Goal: Use online tool/utility: Utilize a website feature to perform a specific function

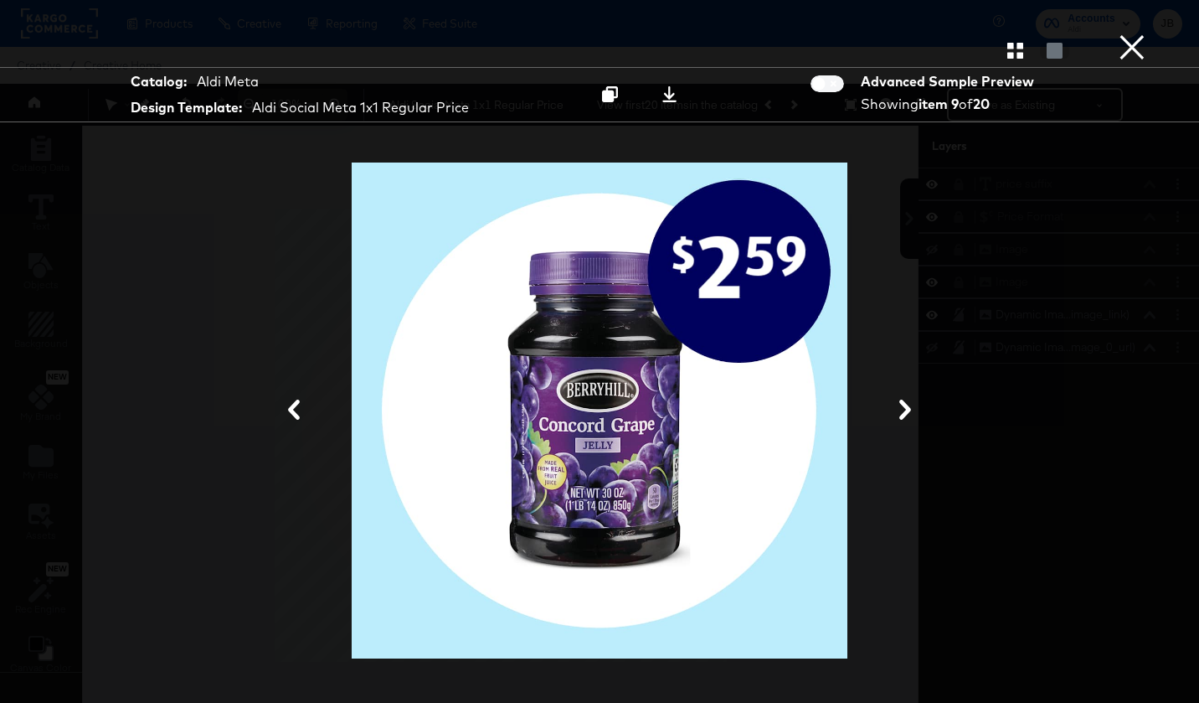
click at [1129, 33] on button "×" at bounding box center [1131, 16] width 33 height 33
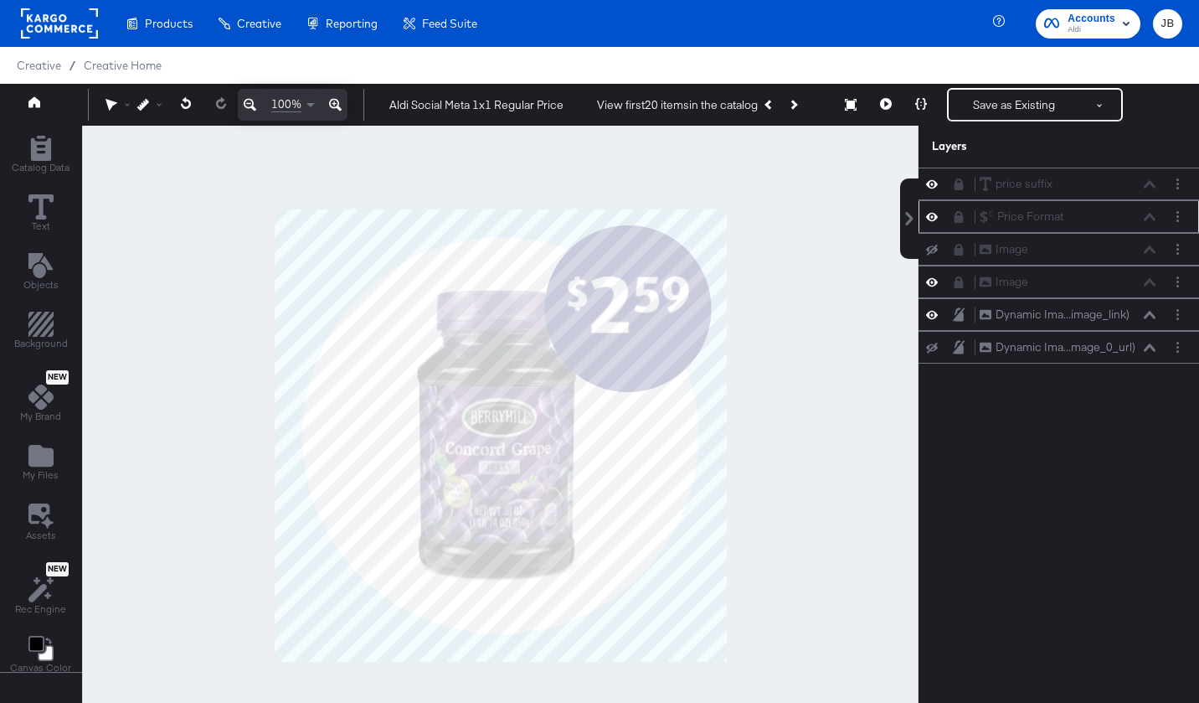
click at [959, 214] on icon at bounding box center [959, 217] width 12 height 12
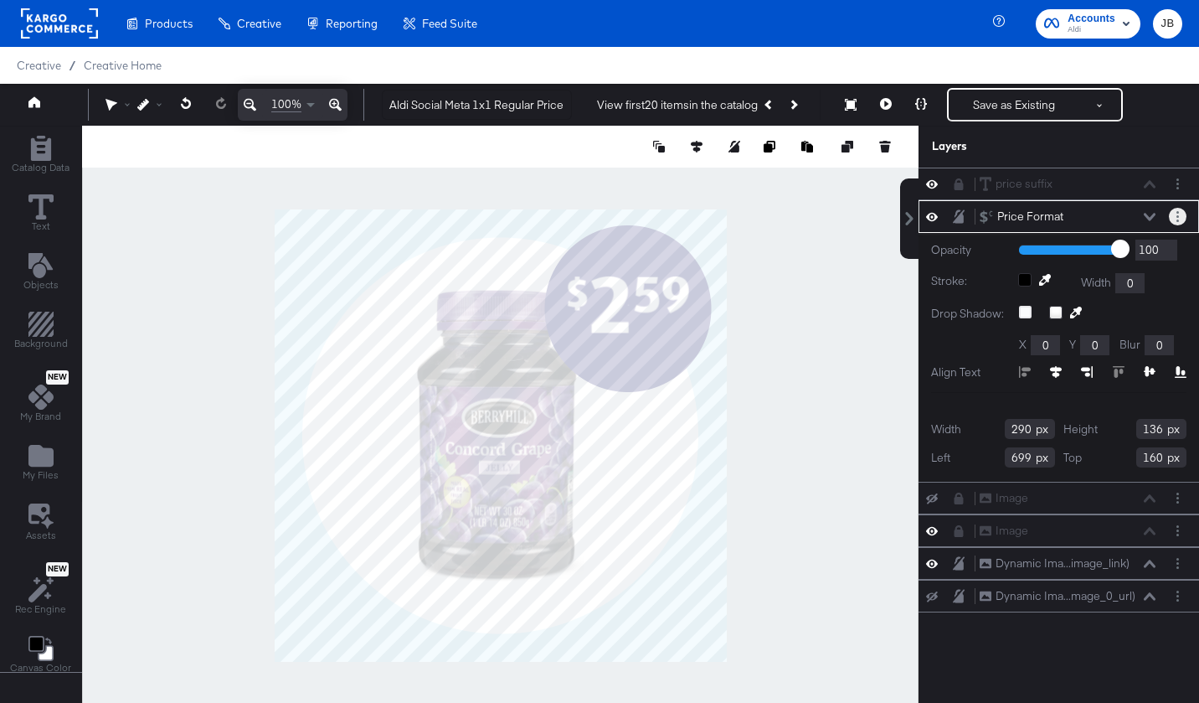
click at [1175, 218] on button "Layer Options" at bounding box center [1178, 217] width 18 height 18
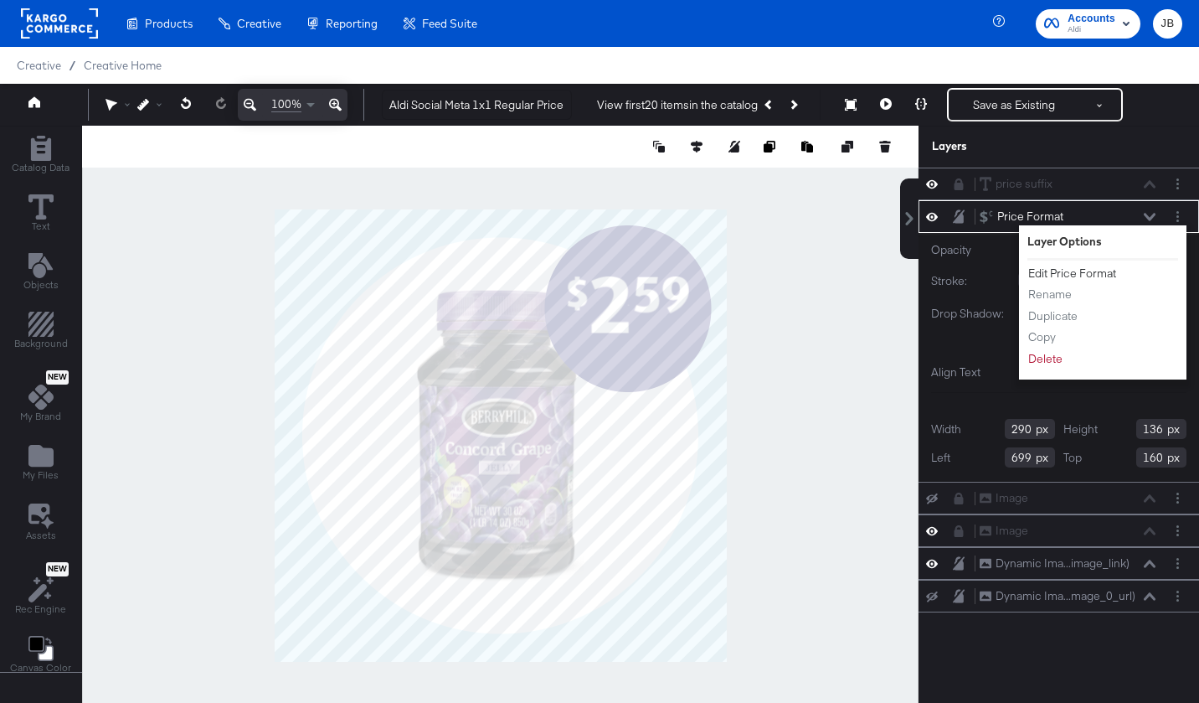
click at [1089, 274] on button "Edit Price Format" at bounding box center [1072, 274] width 90 height 18
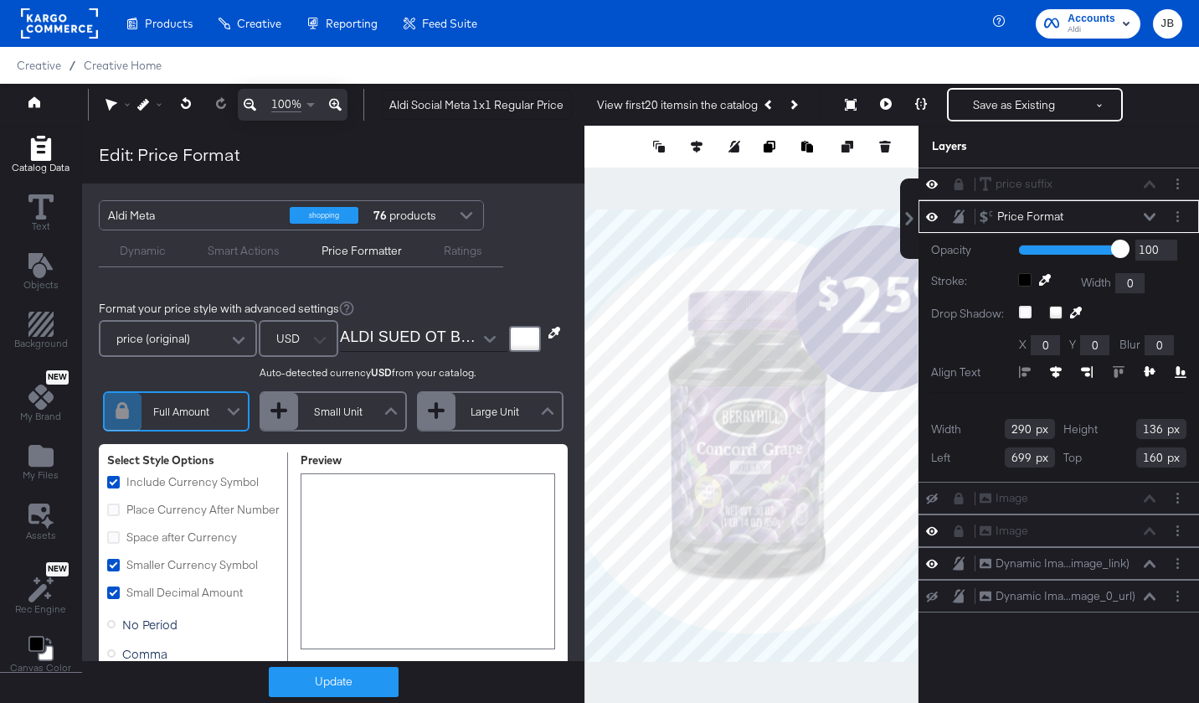
click at [393, 337] on input "ALDI SUED OT Bold.otf" at bounding box center [411, 338] width 142 height 25
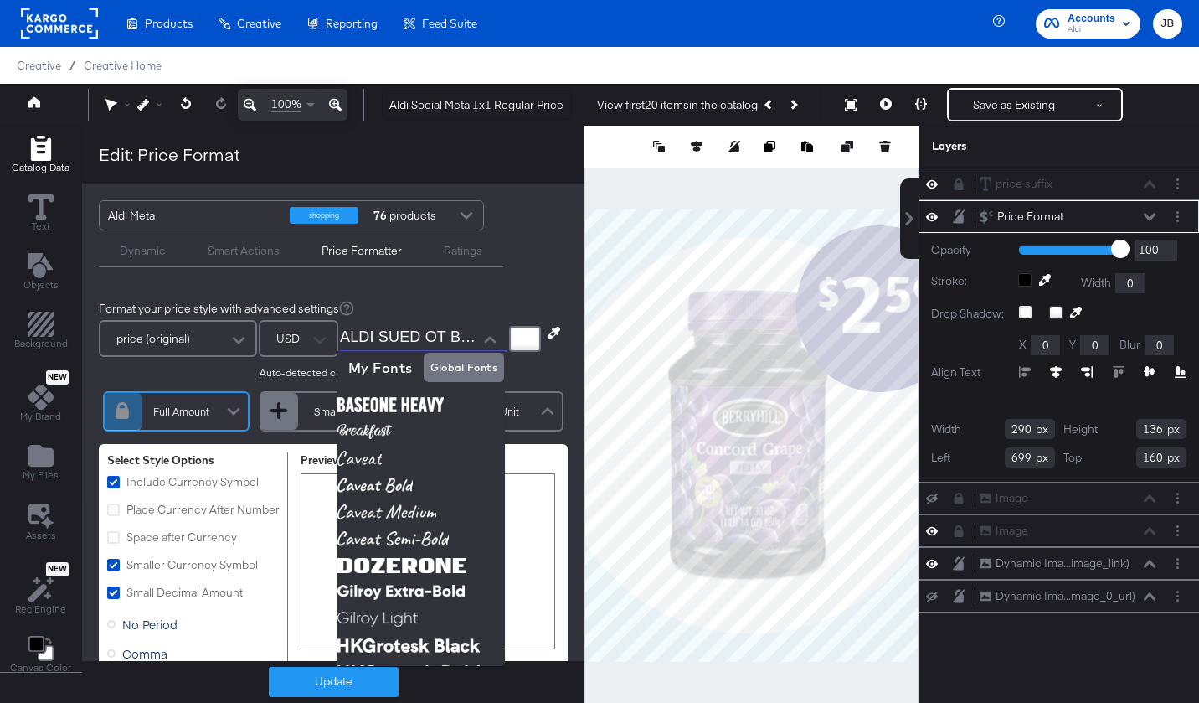
click at [500, 298] on div "Format your price style with advanced settings price (original) USD Auto-detect…" at bounding box center [333, 663] width 502 height 758
click at [884, 99] on icon at bounding box center [886, 104] width 12 height 12
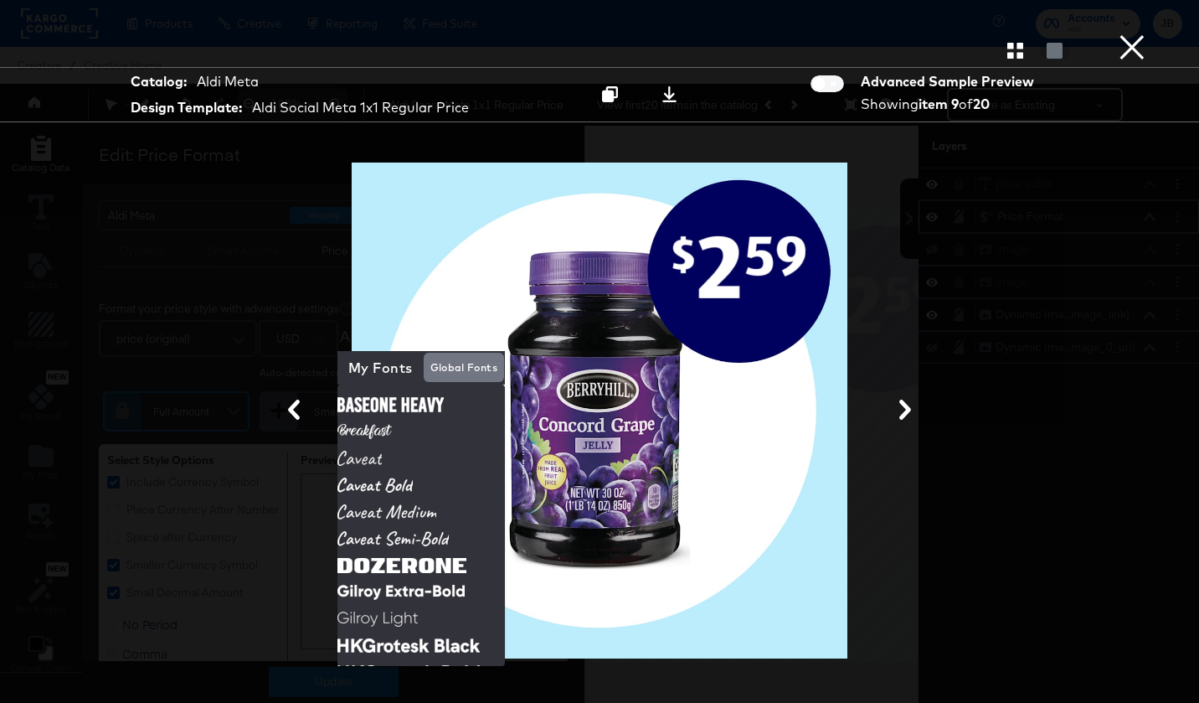
click at [1122, 33] on button "×" at bounding box center [1131, 16] width 33 height 33
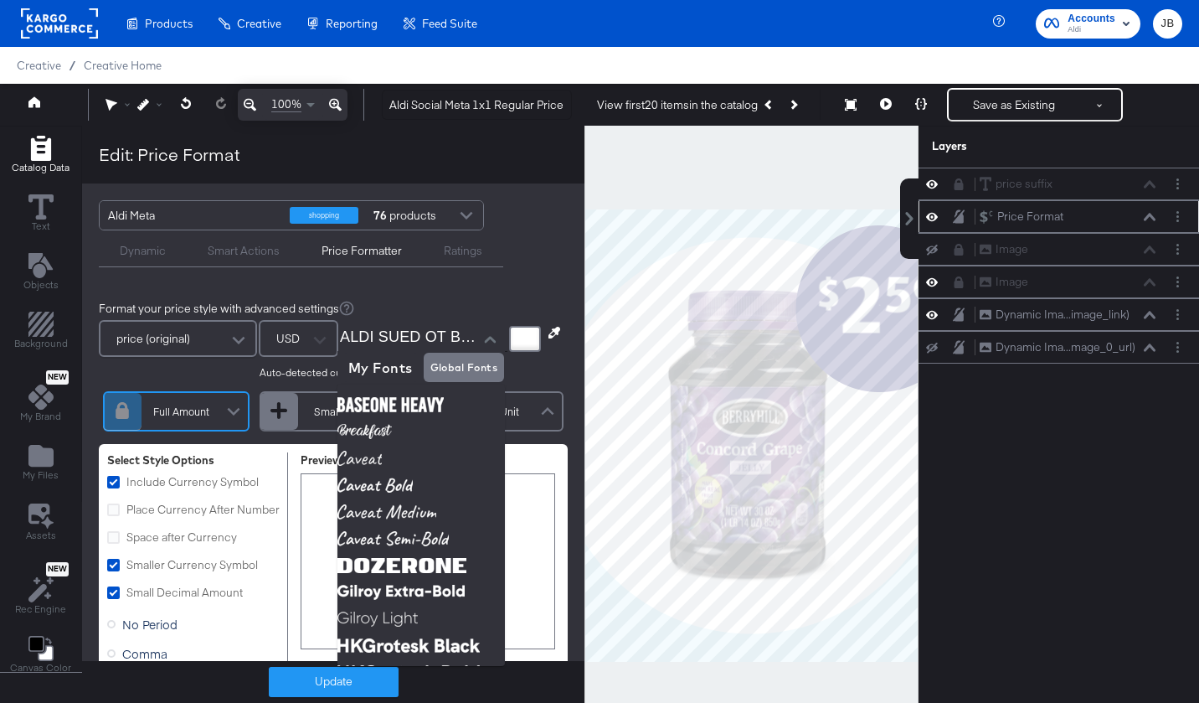
click at [916, 95] on button at bounding box center [921, 104] width 35 height 33
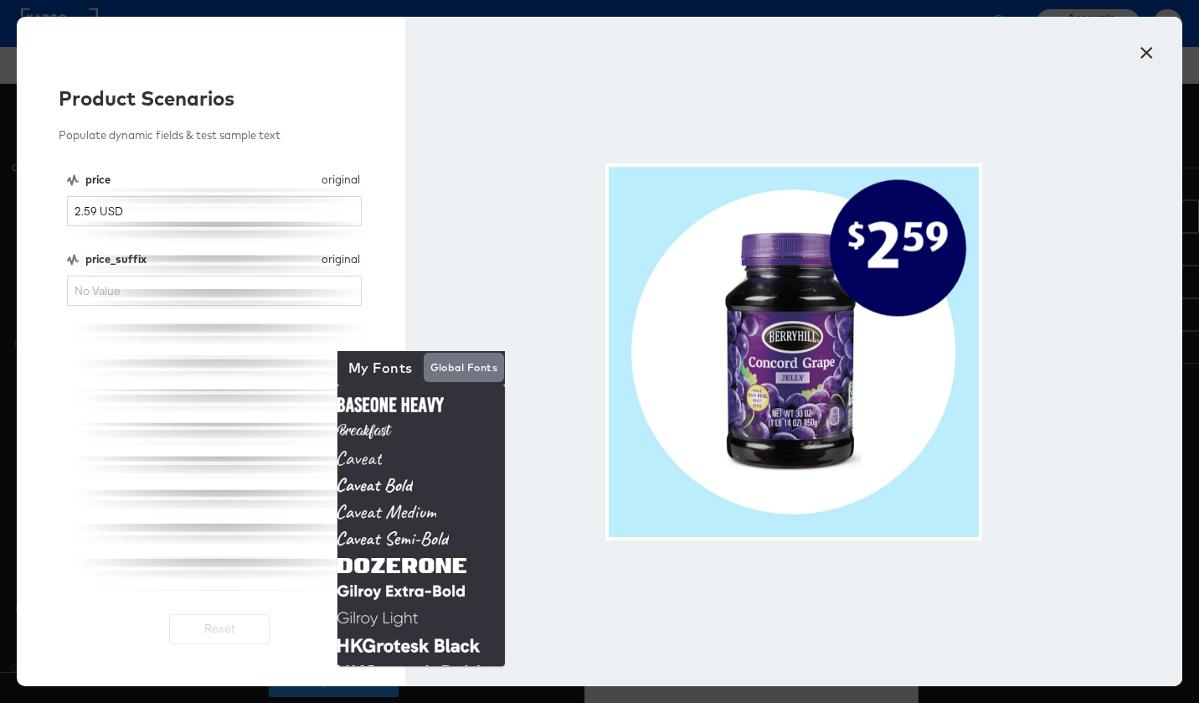
click at [260, 341] on div "price original price 2.59 USD price_suffix original price_suffix" at bounding box center [219, 381] width 305 height 419
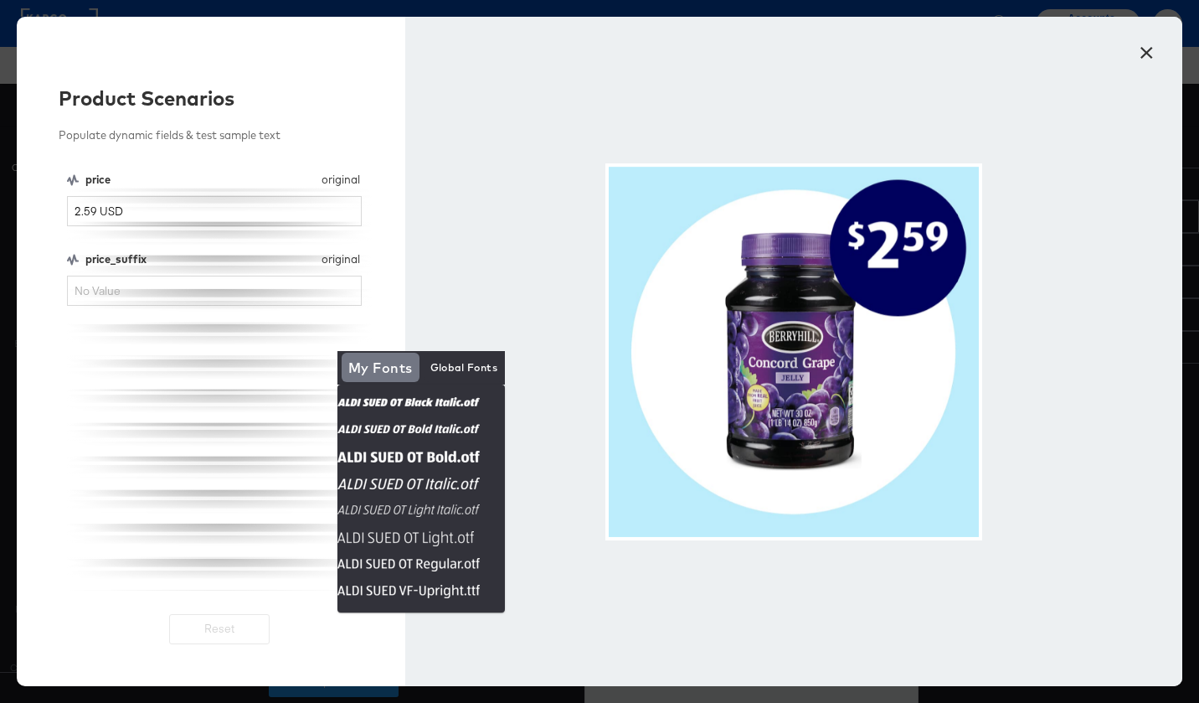
click at [456, 334] on div at bounding box center [793, 351] width 777 height 669
click at [1148, 59] on button "×" at bounding box center [1146, 48] width 30 height 30
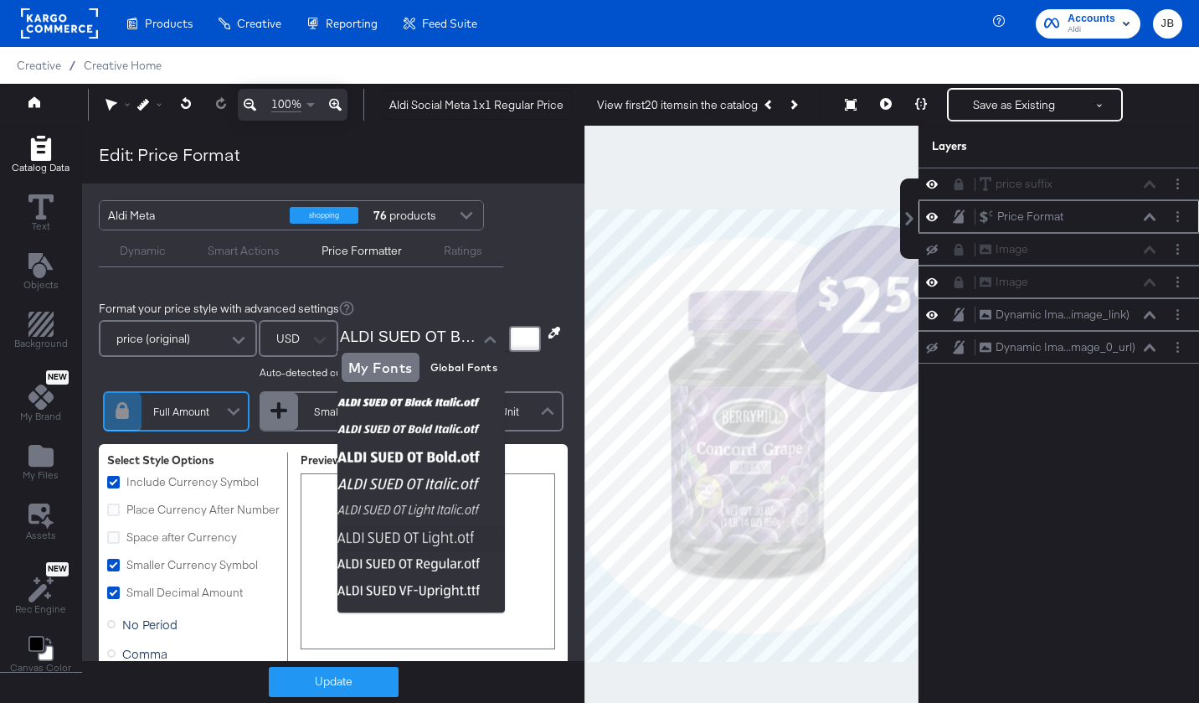
click at [38, 156] on icon "Add Rectangle" at bounding box center [40, 148] width 20 height 25
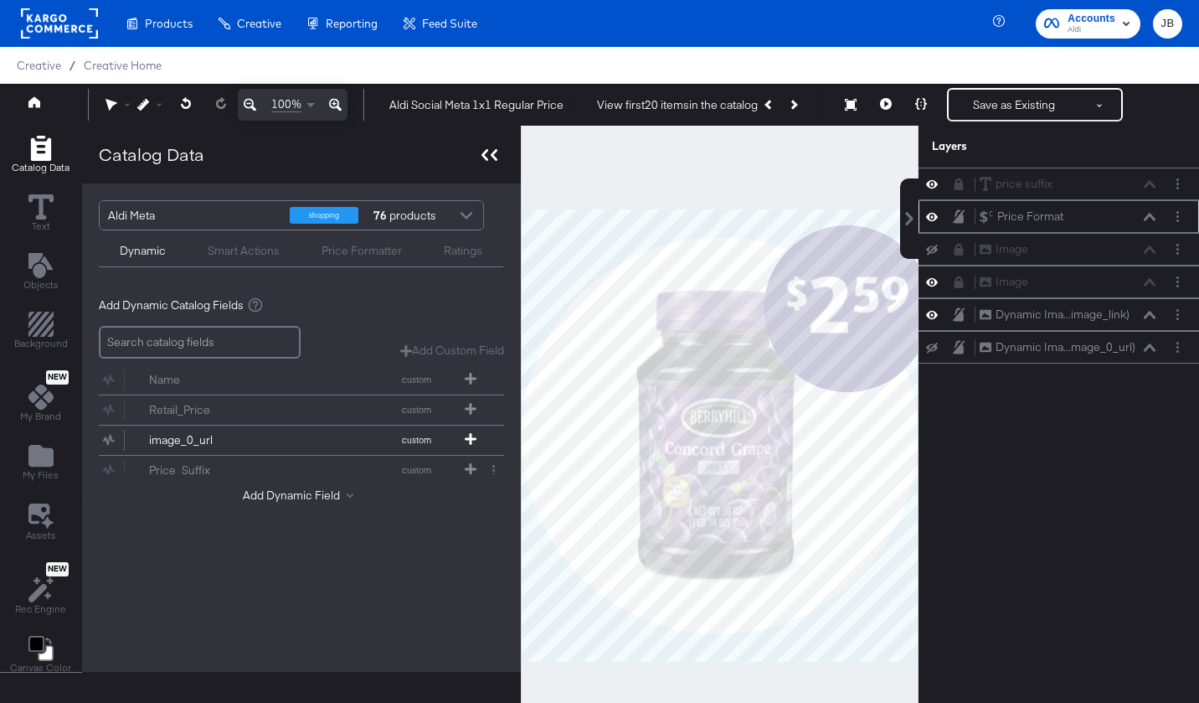
click at [487, 151] on icon at bounding box center [490, 155] width 16 height 12
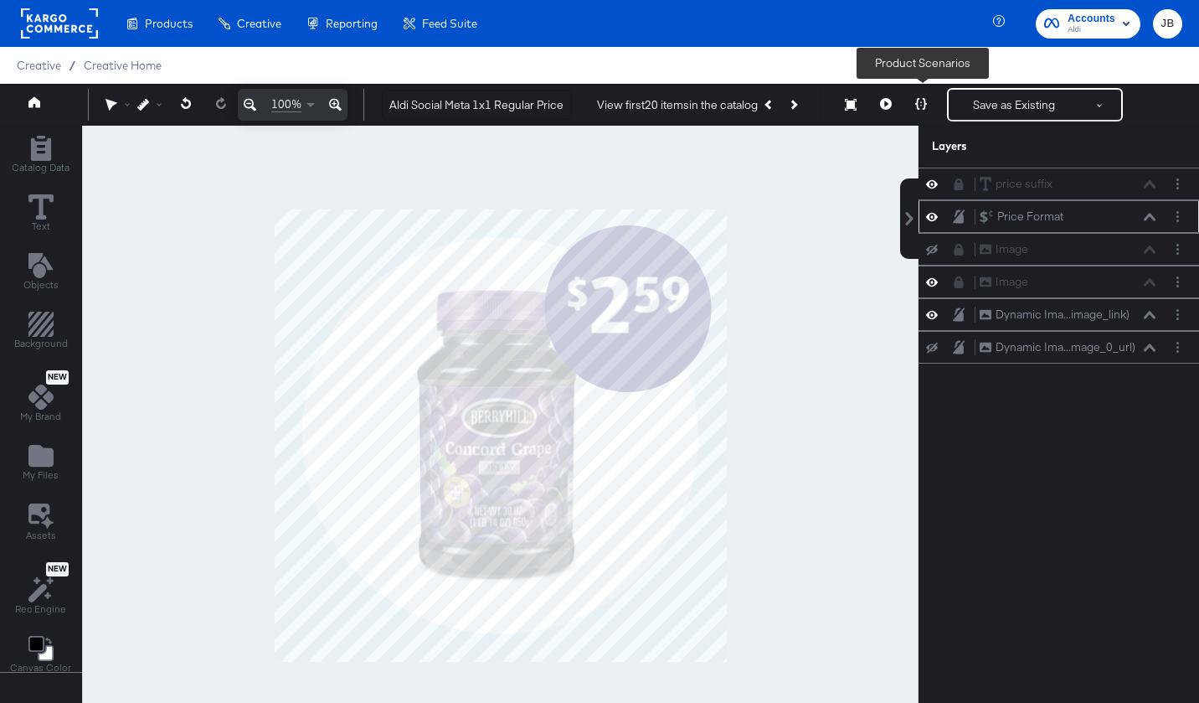
click at [932, 97] on button at bounding box center [921, 104] width 35 height 33
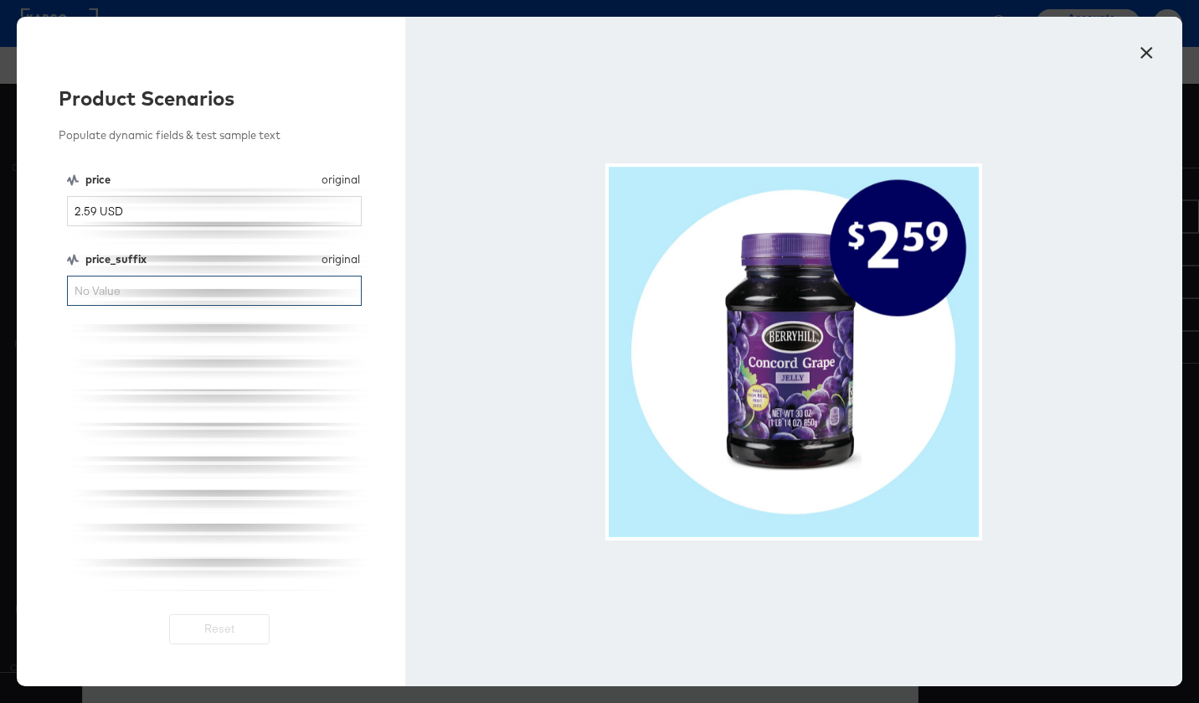
click at [174, 281] on input "price_suffix" at bounding box center [214, 291] width 295 height 31
type input "2"
click at [1151, 49] on button "×" at bounding box center [1146, 48] width 30 height 30
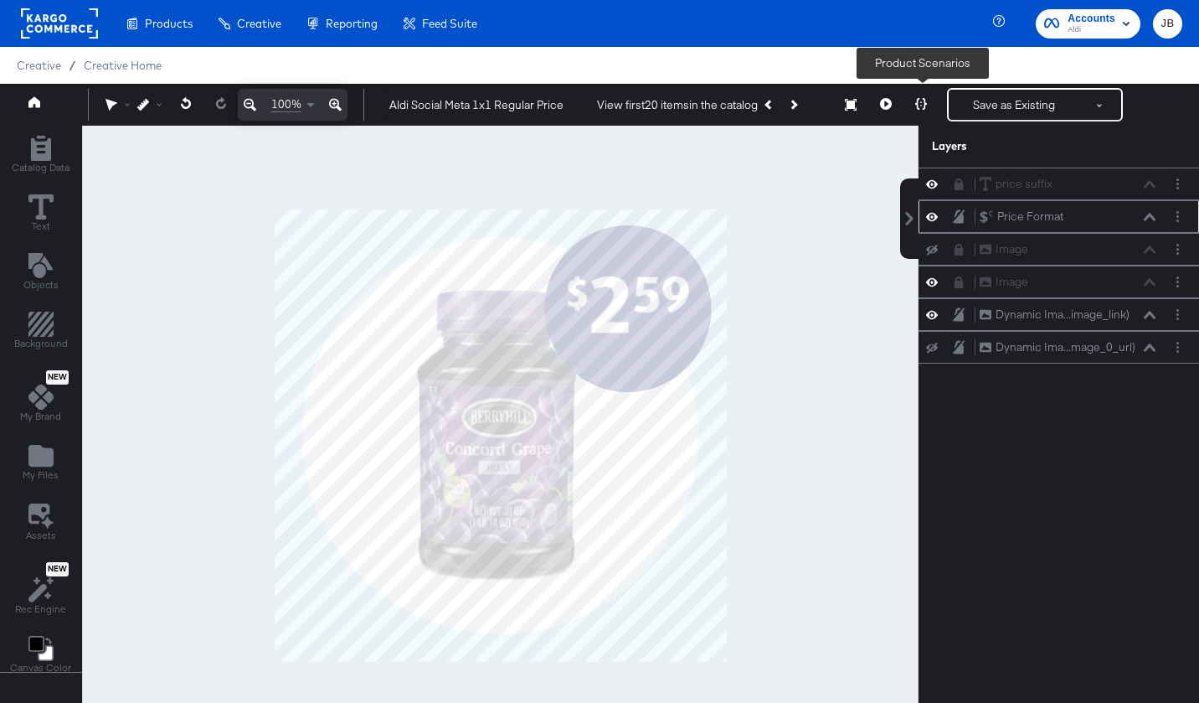
click at [922, 103] on icon at bounding box center [921, 104] width 12 height 12
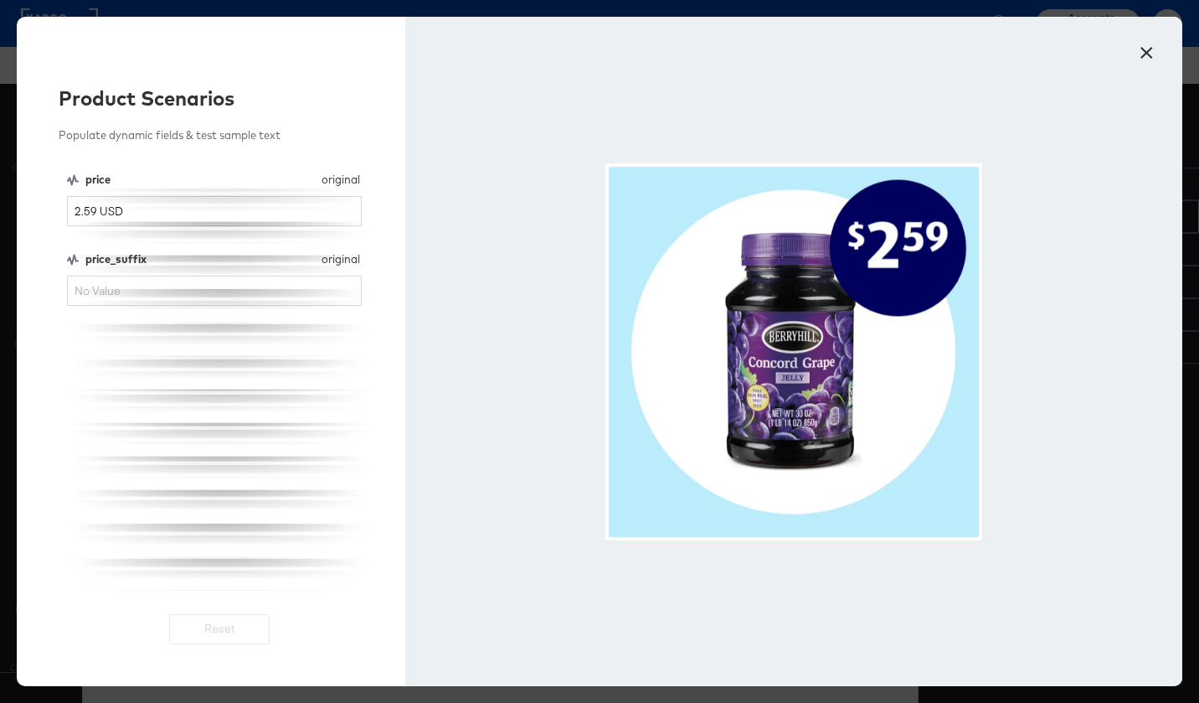
click at [1157, 52] on button "×" at bounding box center [1146, 48] width 30 height 30
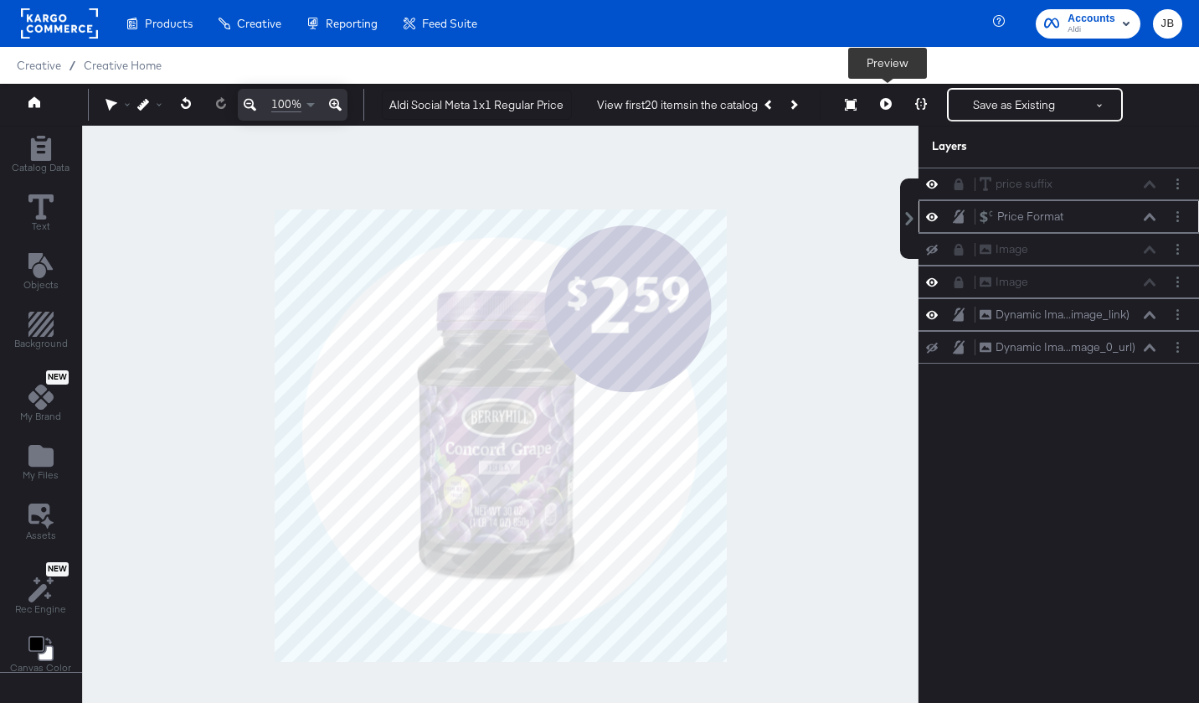
click at [882, 100] on icon at bounding box center [886, 104] width 12 height 12
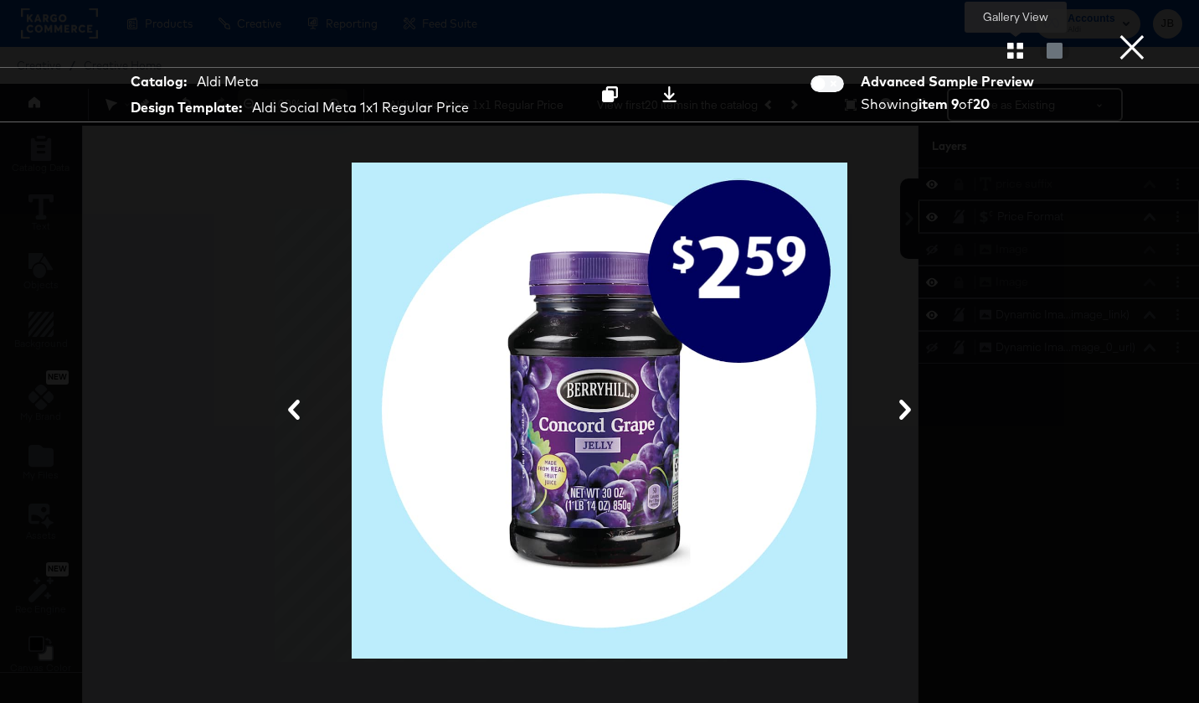
click at [1017, 51] on icon "button" at bounding box center [1015, 51] width 16 height 16
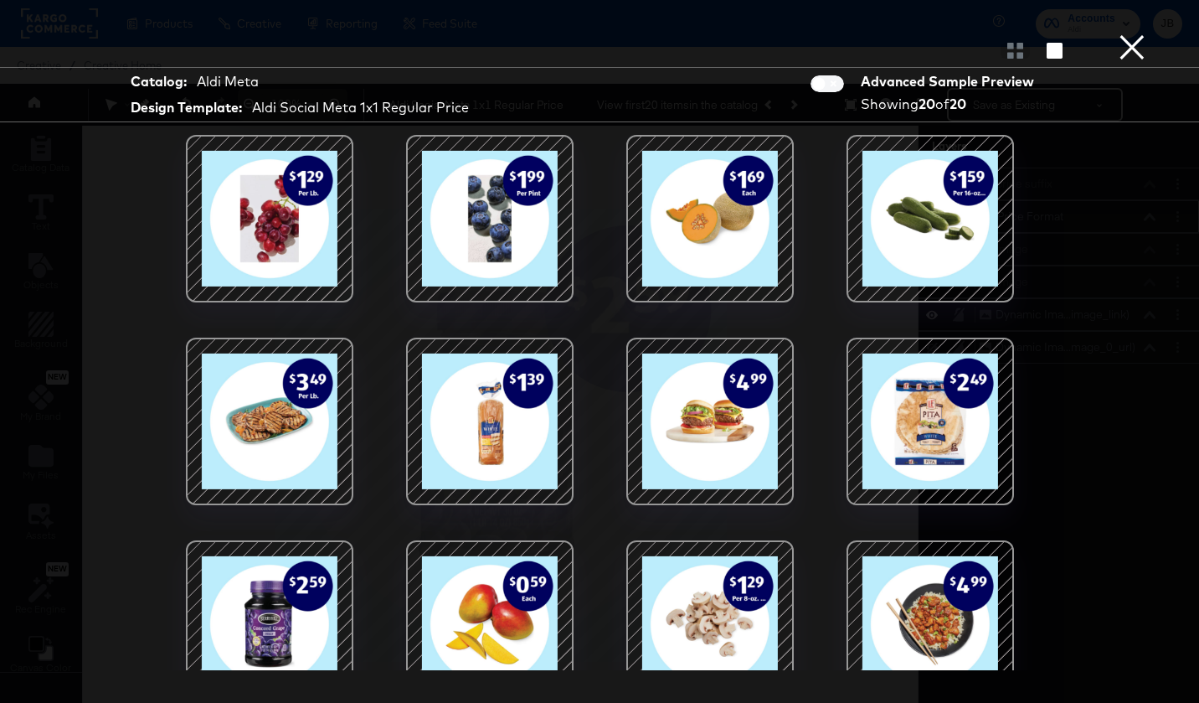
click at [1129, 33] on button "×" at bounding box center [1131, 16] width 33 height 33
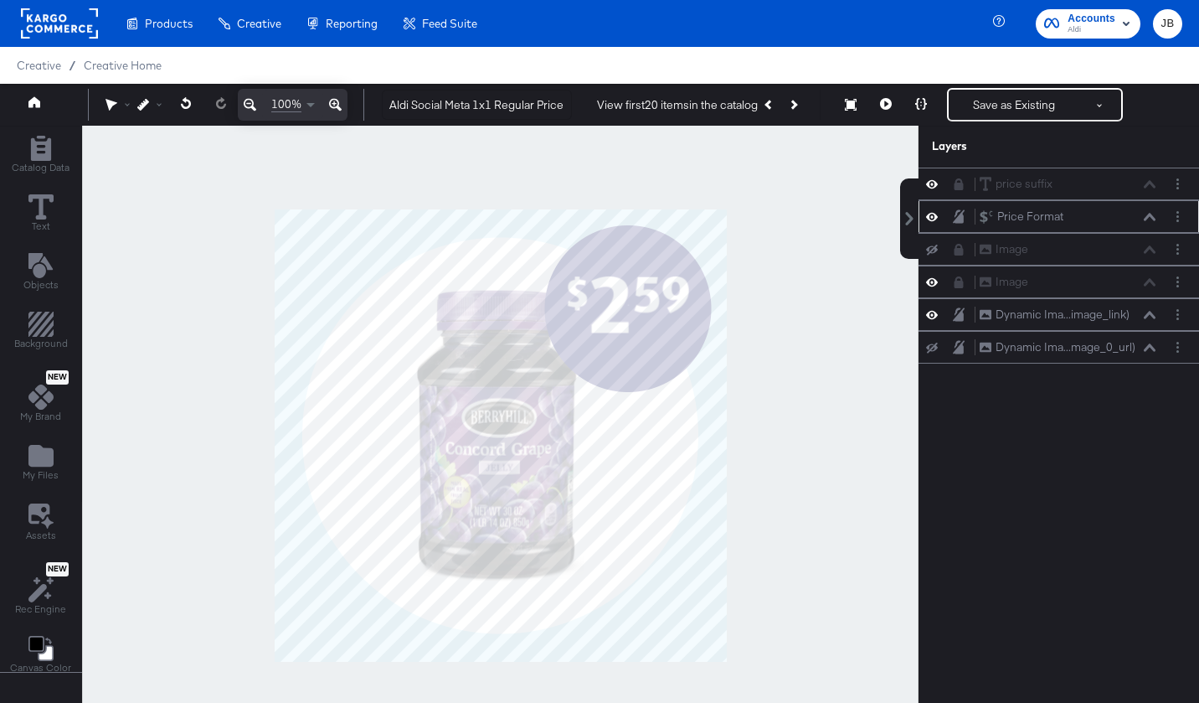
click at [1144, 222] on div "Price Format Price Format" at bounding box center [1068, 217] width 178 height 18
click at [1153, 219] on icon at bounding box center [1150, 217] width 12 height 8
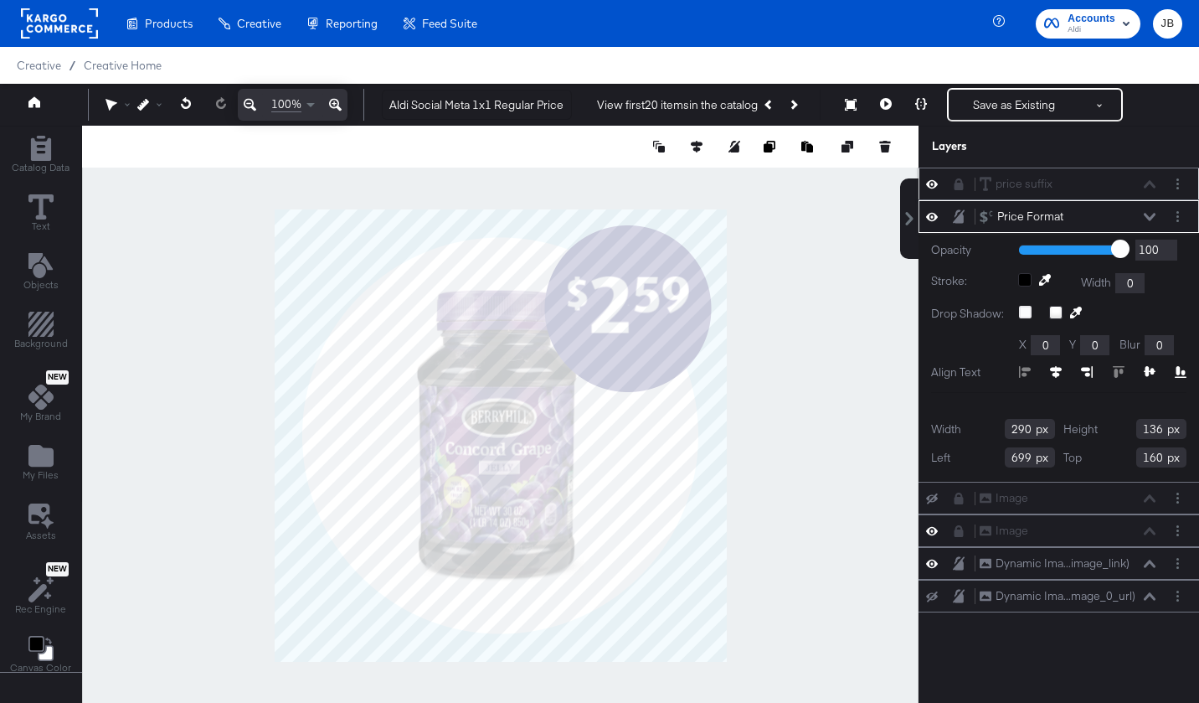
click at [1151, 179] on div "price suffix price suffix" at bounding box center [1068, 184] width 178 height 18
click at [1150, 186] on div "price suffix price suffix" at bounding box center [1068, 184] width 178 height 18
click at [960, 221] on icon at bounding box center [959, 215] width 12 height 13
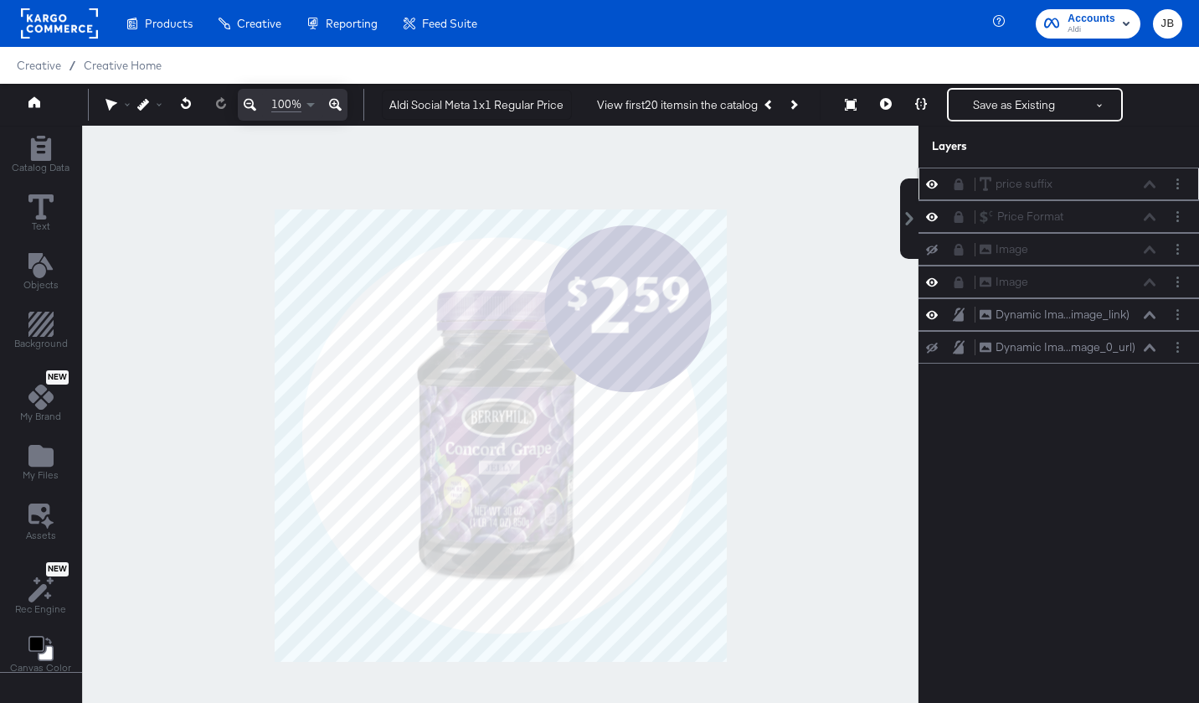
click at [1156, 189] on div "price suffix price suffix" at bounding box center [1072, 184] width 187 height 18
click at [963, 188] on icon at bounding box center [959, 184] width 9 height 12
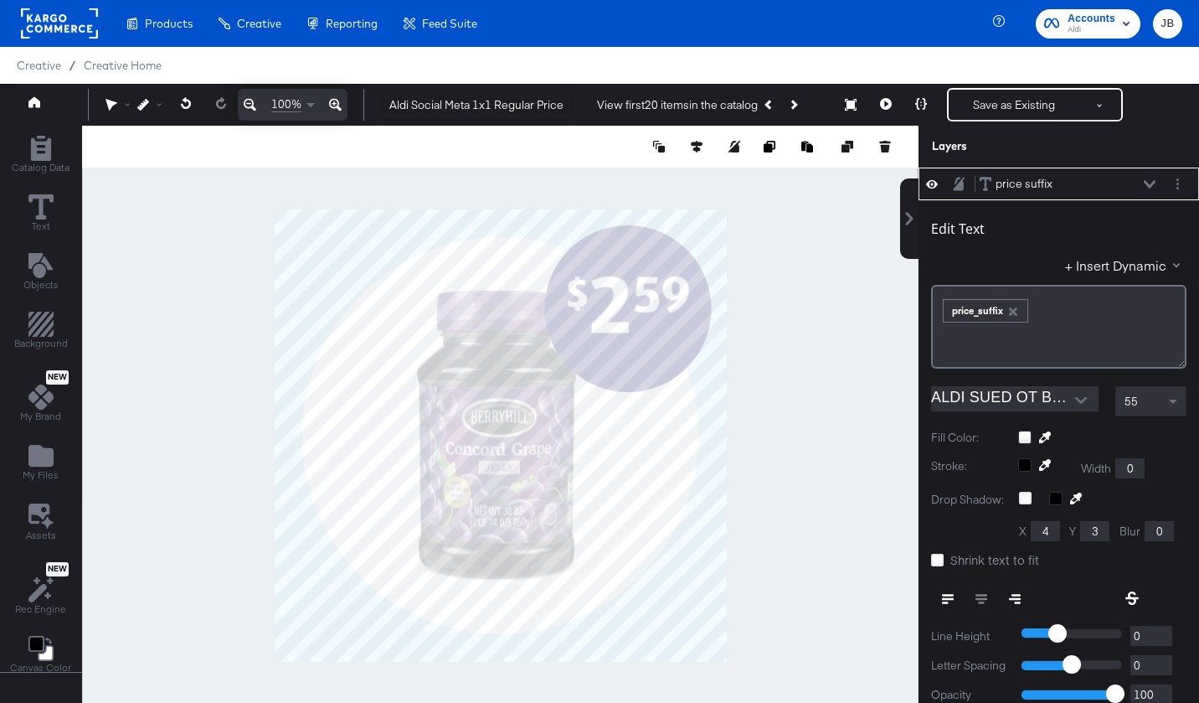
scroll to position [17, 0]
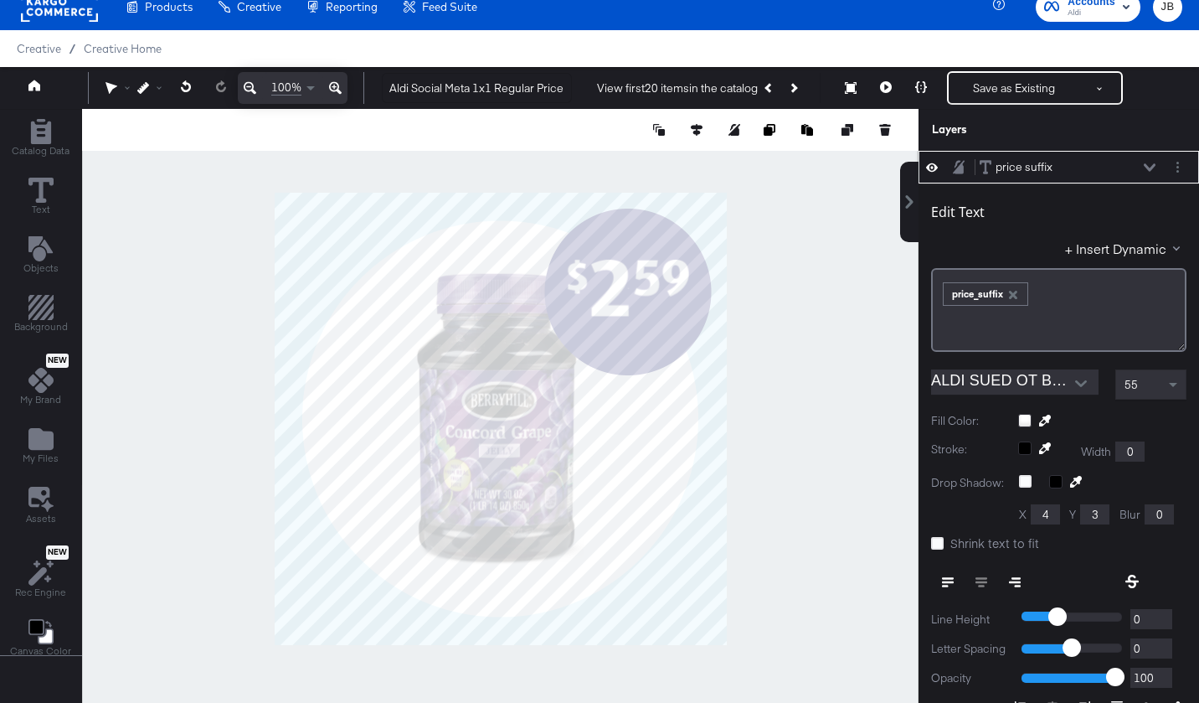
click at [1153, 165] on icon at bounding box center [1150, 167] width 12 height 8
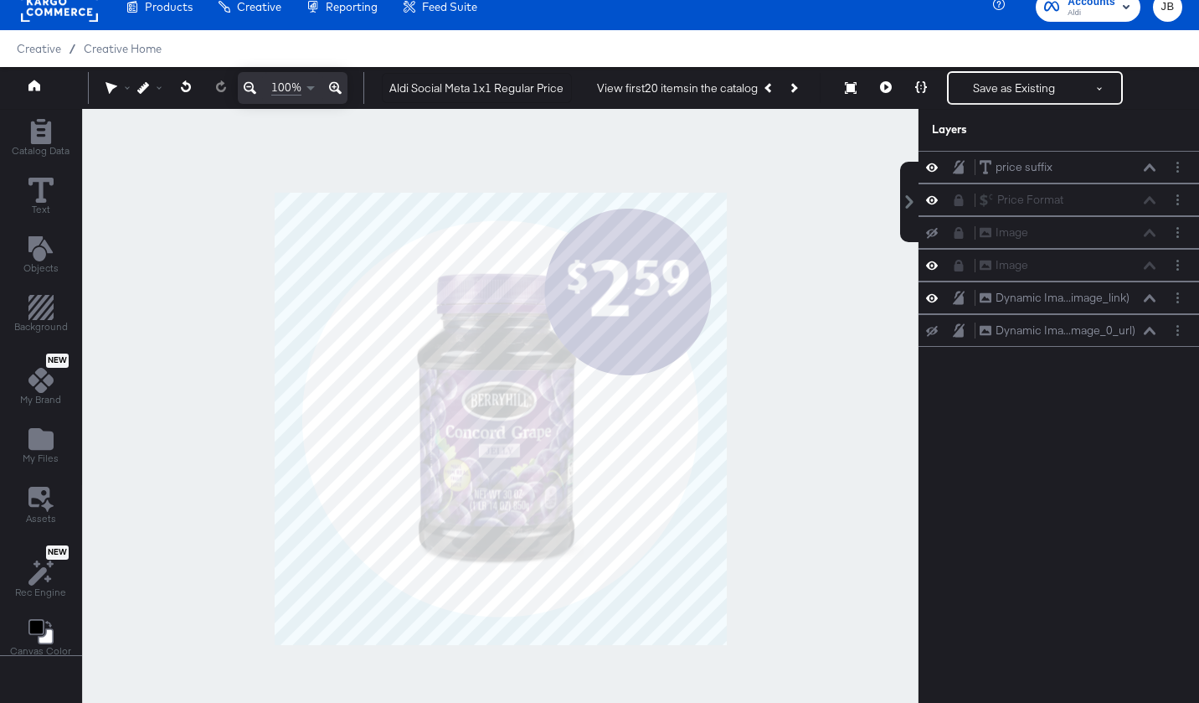
click at [958, 203] on icon at bounding box center [959, 200] width 9 height 12
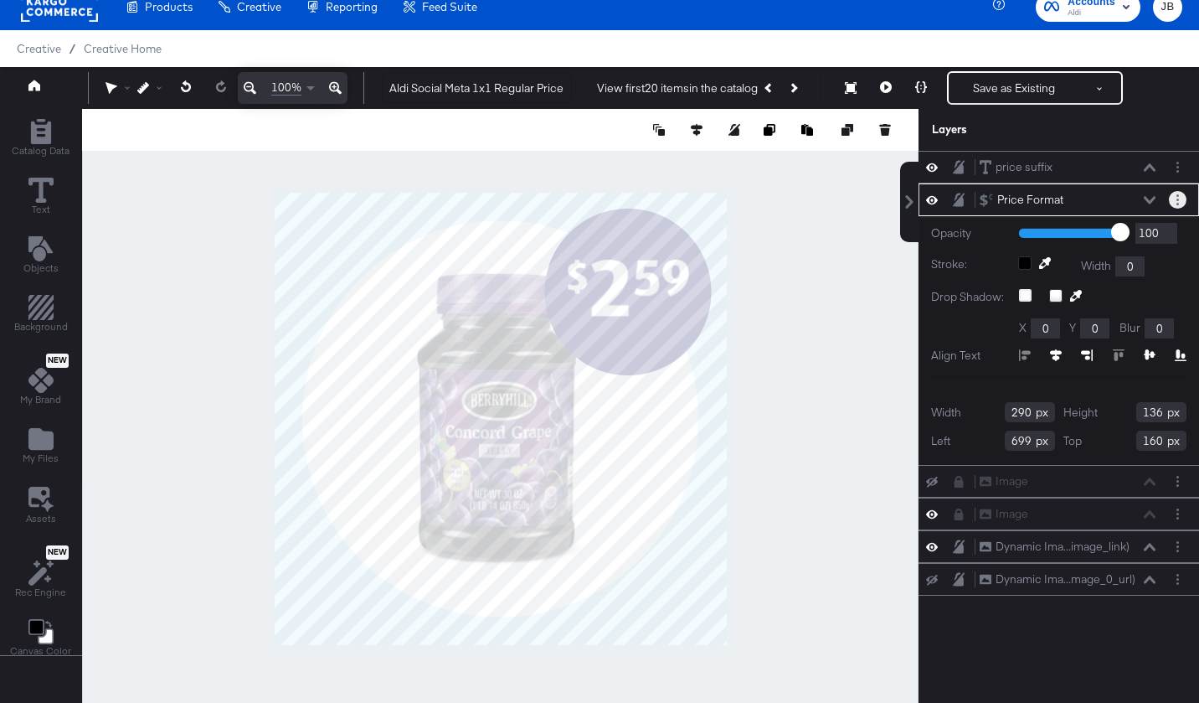
click at [1182, 201] on button "Layer Options" at bounding box center [1178, 200] width 18 height 18
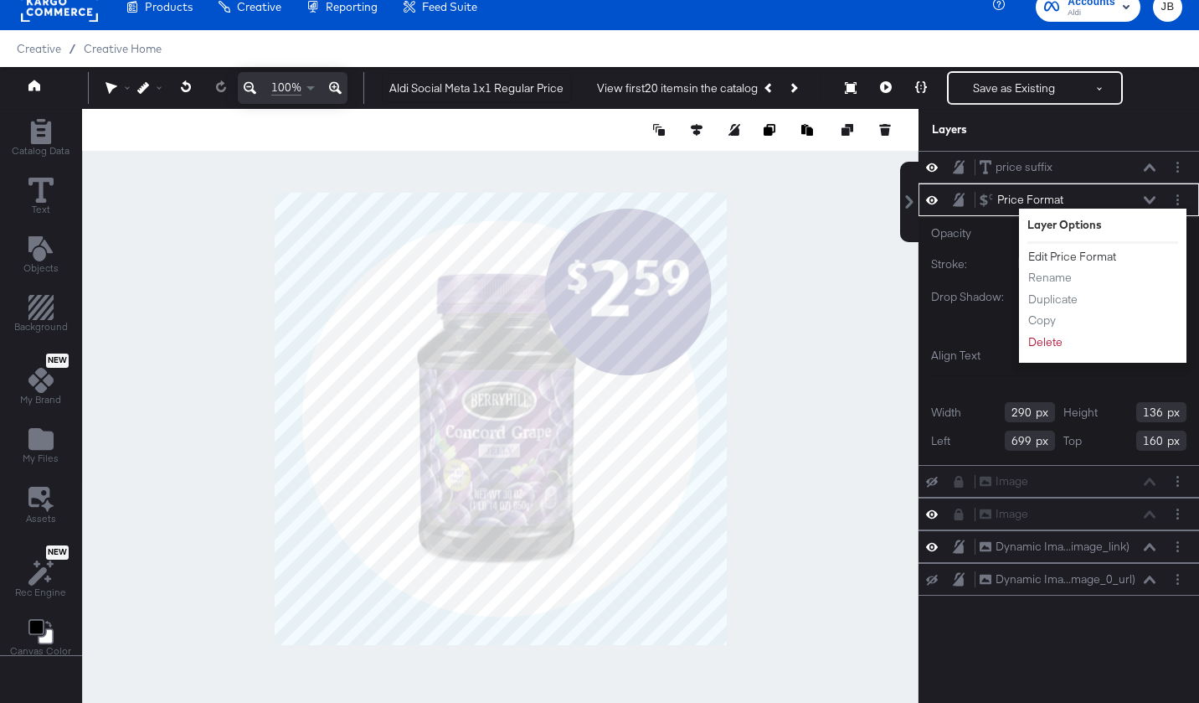
click at [1051, 258] on button "Edit Price Format" at bounding box center [1072, 257] width 90 height 18
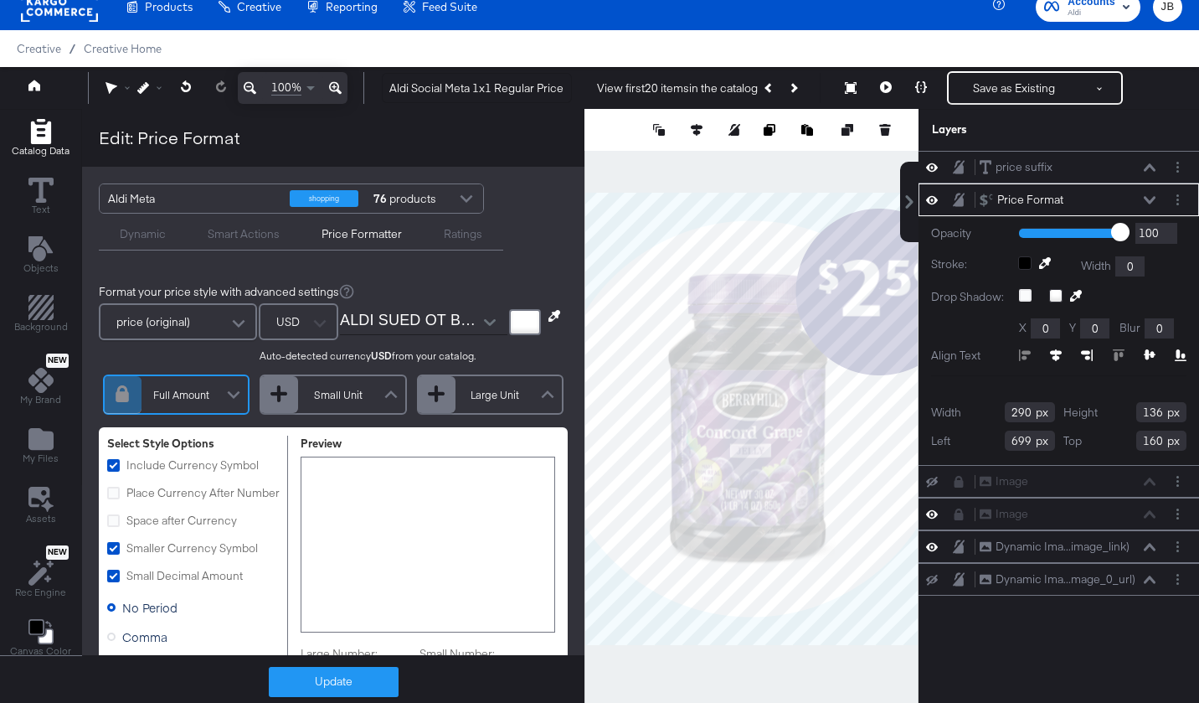
click at [379, 320] on input "ALDI SUED OT Bold.otf" at bounding box center [411, 321] width 142 height 25
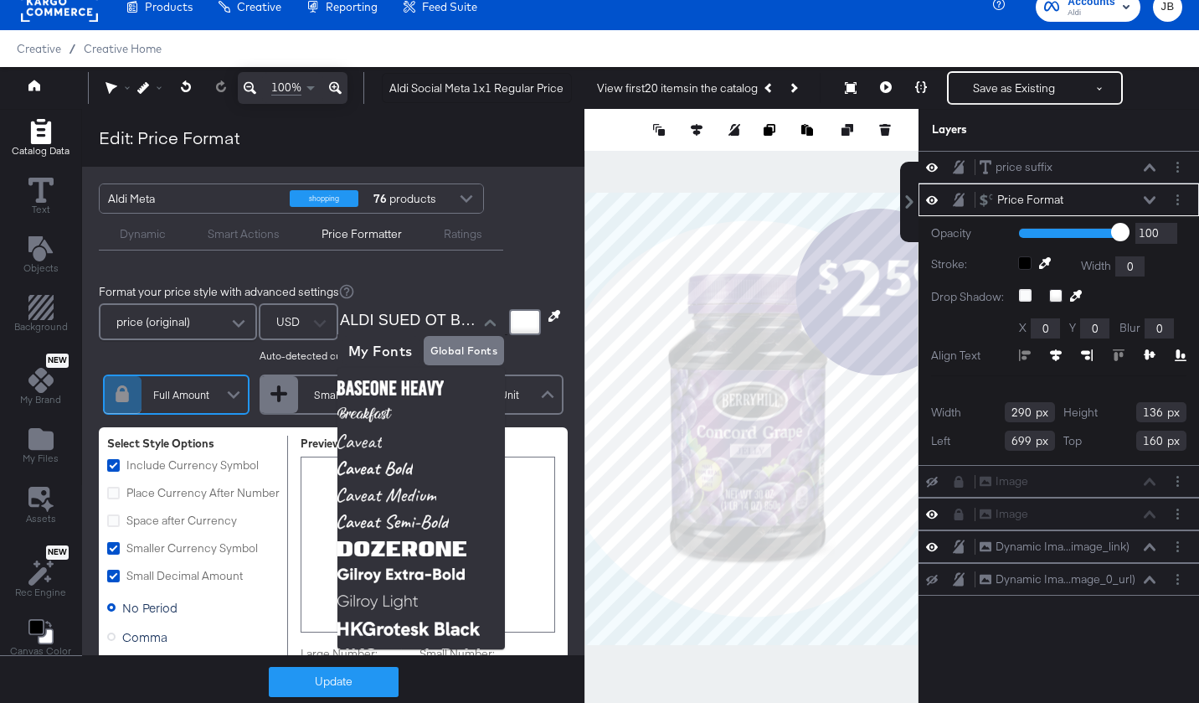
click at [532, 270] on div "Format your price style with advanced settings price (original) USD Auto-detect…" at bounding box center [333, 646] width 502 height 758
click at [484, 323] on icon "Close" at bounding box center [490, 322] width 12 height 7
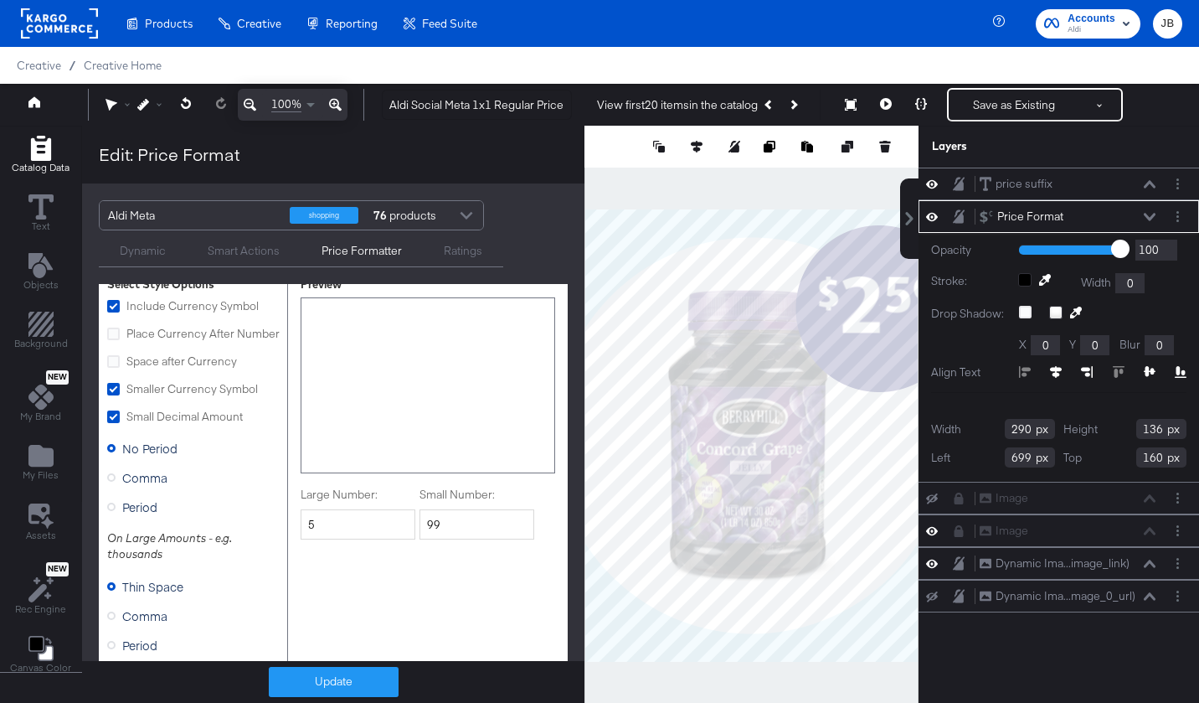
scroll to position [0, 0]
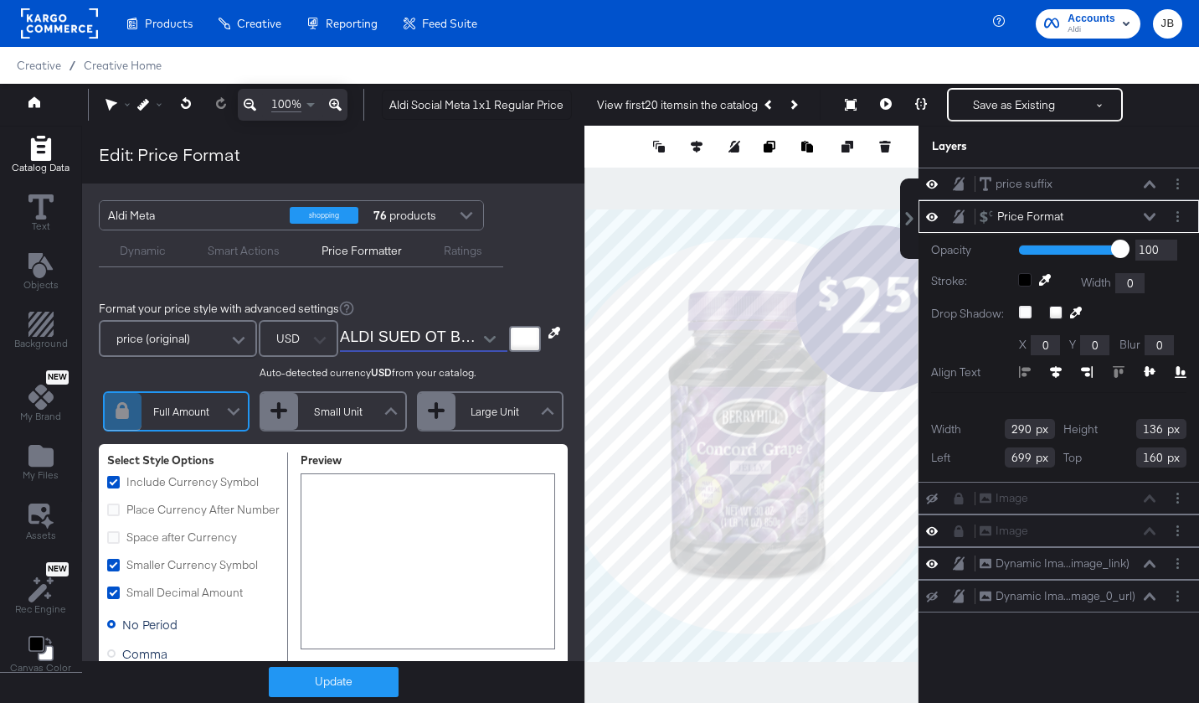
click at [116, 241] on div "Dynamic" at bounding box center [143, 249] width 88 height 20
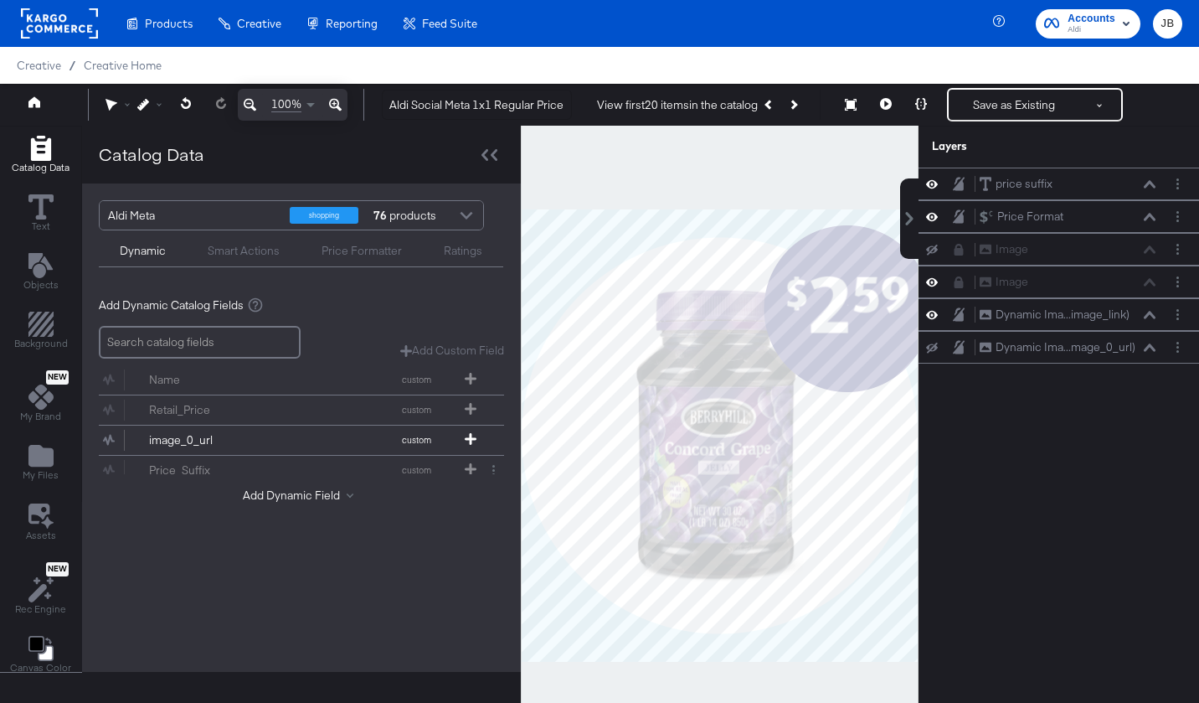
click at [237, 256] on div "Smart Actions" at bounding box center [244, 251] width 72 height 16
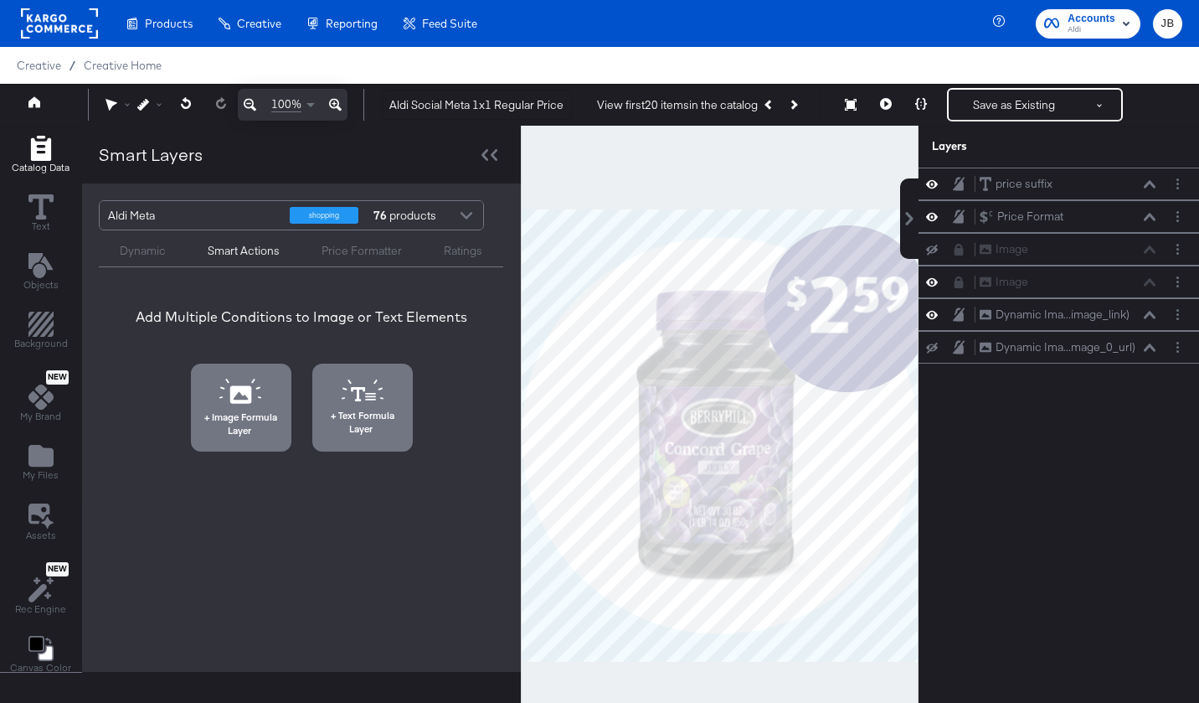
click at [346, 255] on div "Price Formatter" at bounding box center [362, 251] width 80 height 16
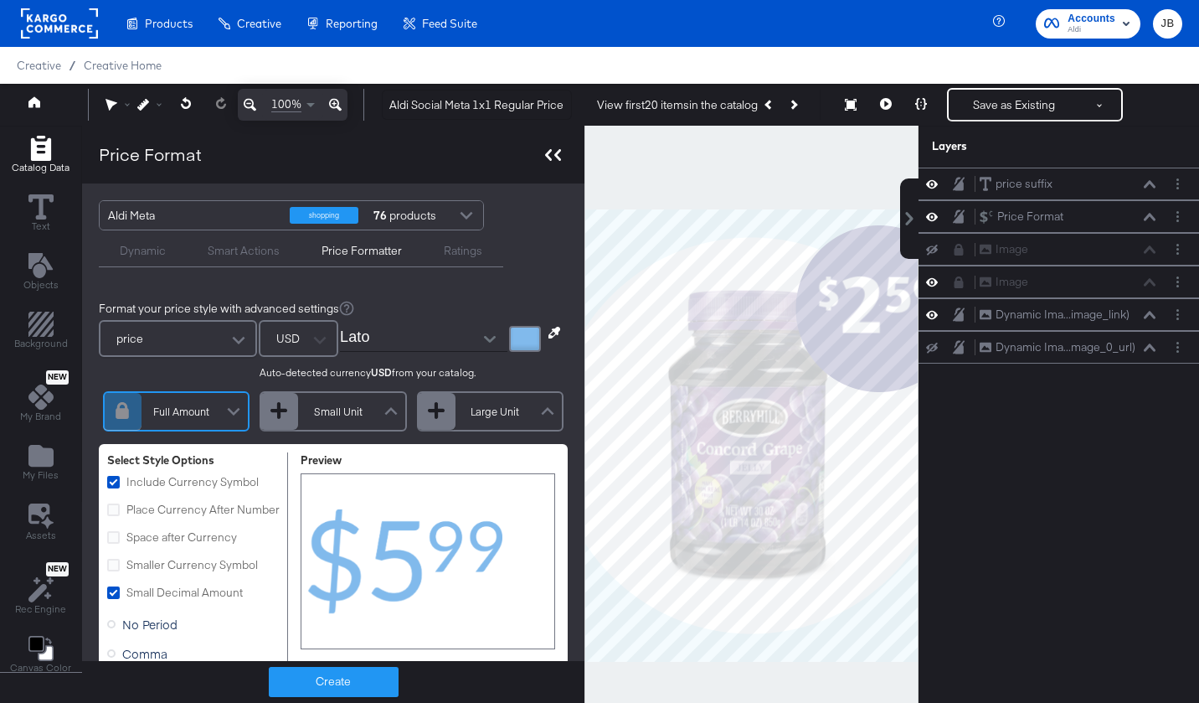
click at [552, 159] on icon at bounding box center [553, 155] width 16 height 12
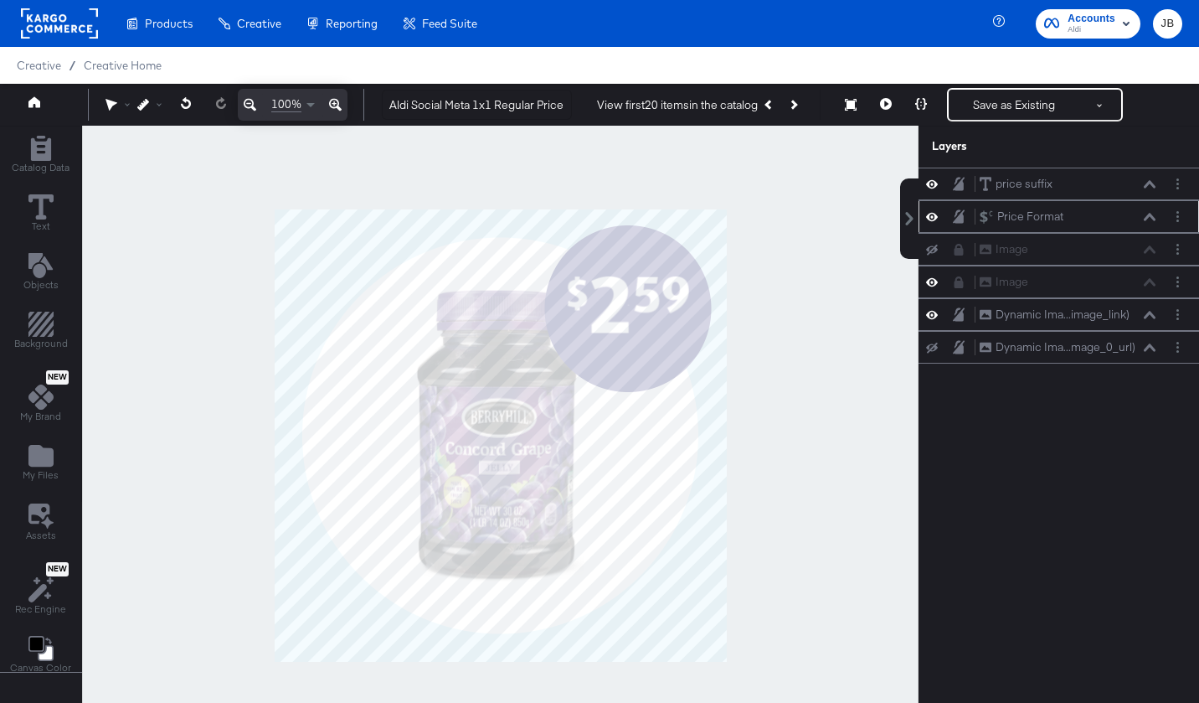
click at [1159, 222] on div "Price Format Price Format" at bounding box center [1072, 217] width 187 height 18
click at [1177, 209] on button "Layer Options" at bounding box center [1178, 217] width 18 height 18
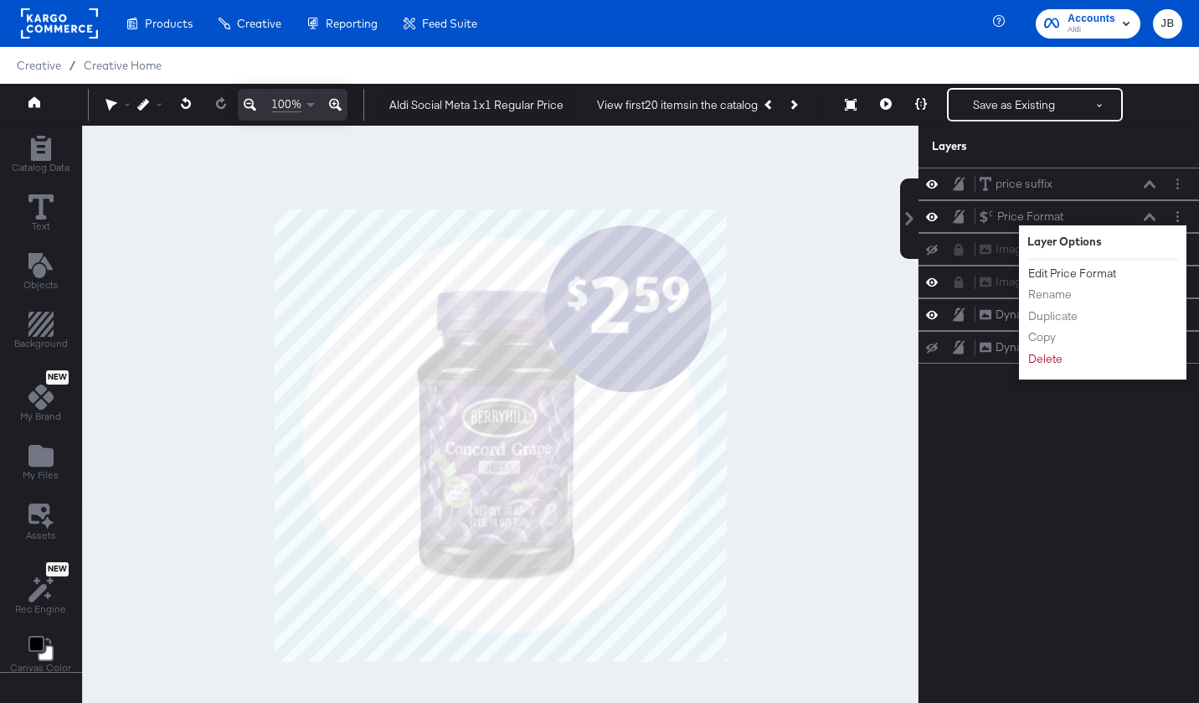
click at [1090, 270] on button "Edit Price Format" at bounding box center [1072, 274] width 90 height 18
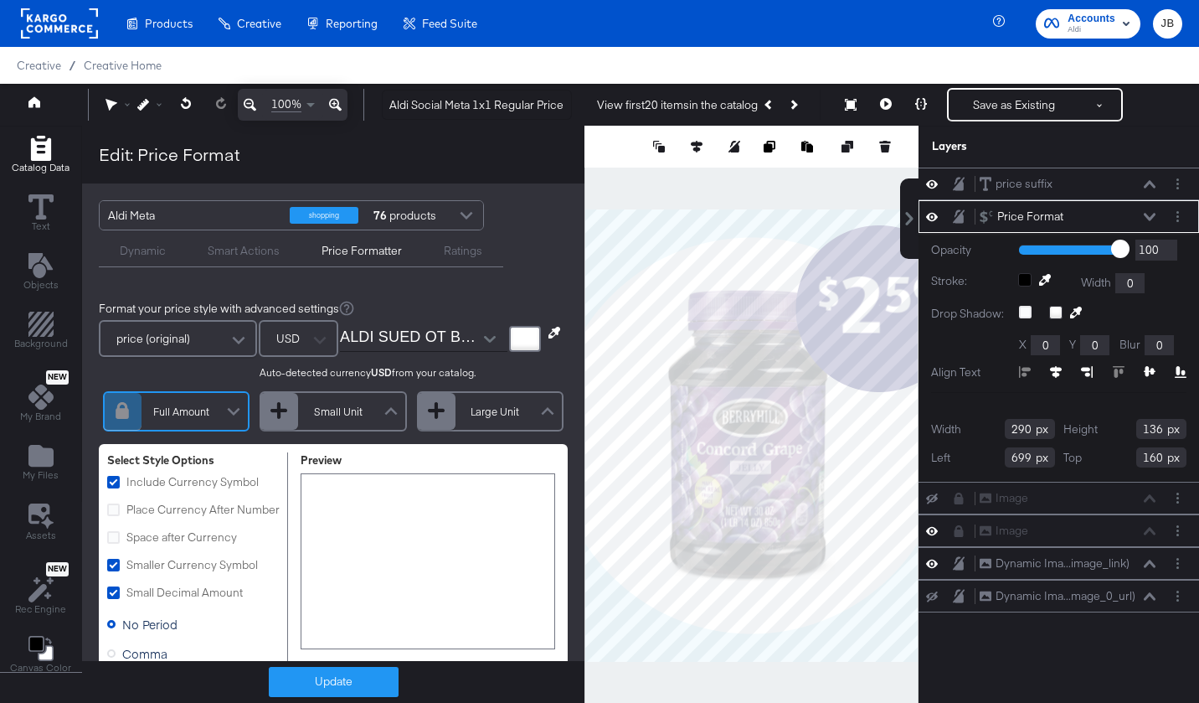
click at [1148, 214] on icon at bounding box center [1150, 217] width 12 height 8
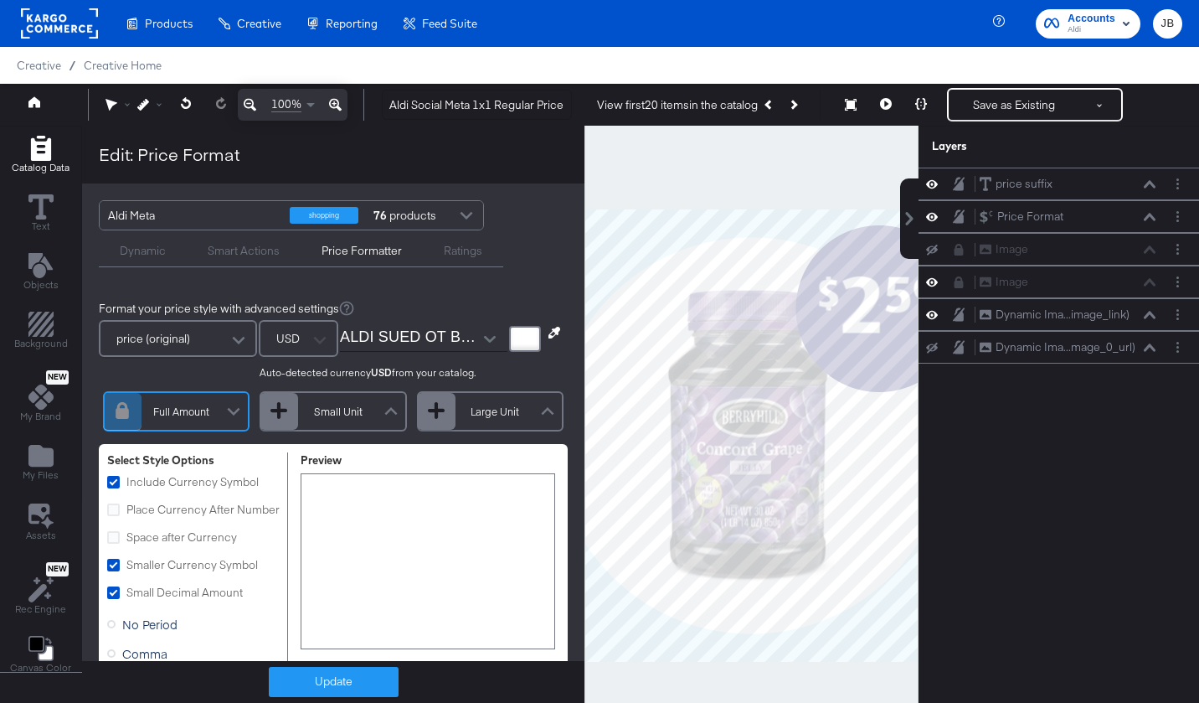
click at [44, 152] on icon "Add Rectangle" at bounding box center [40, 148] width 20 height 25
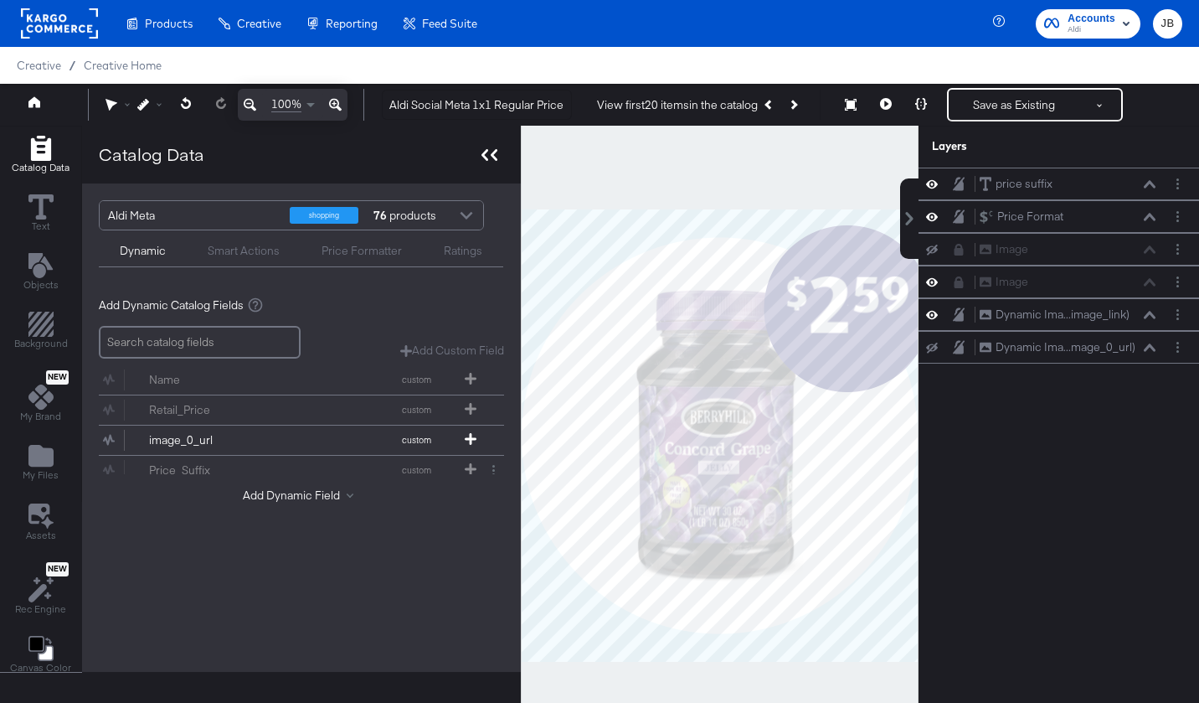
click at [496, 158] on div at bounding box center [489, 154] width 29 height 24
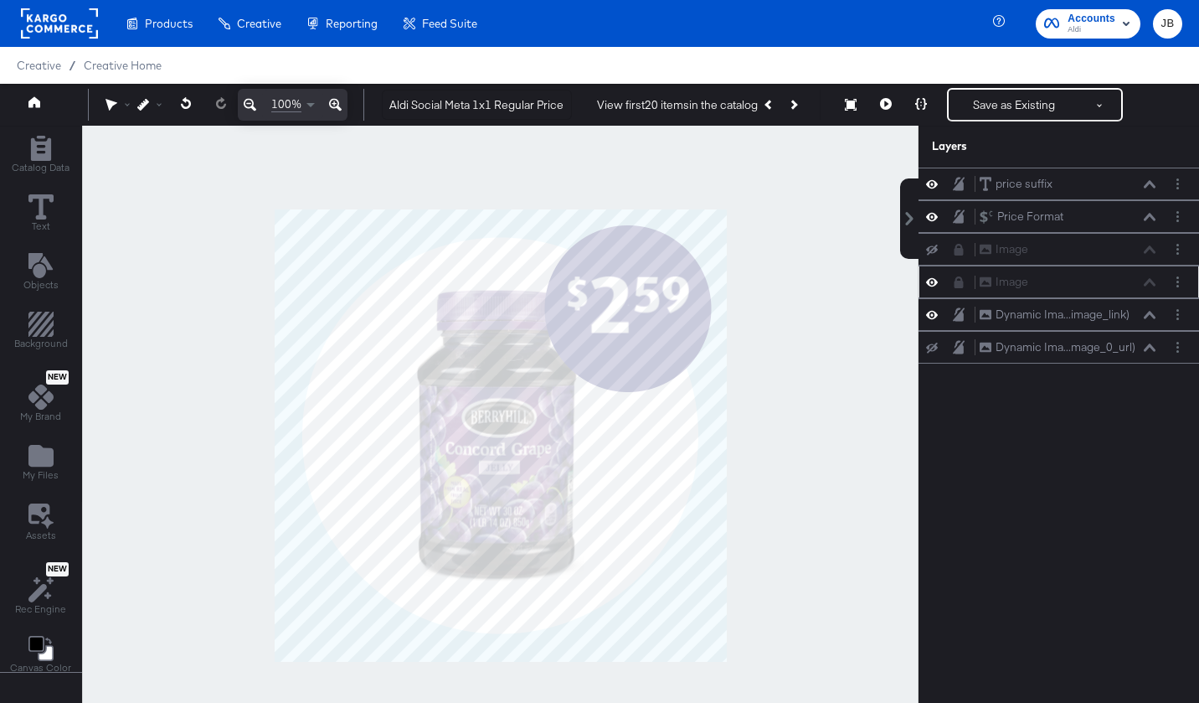
click at [932, 286] on icon at bounding box center [932, 282] width 12 height 8
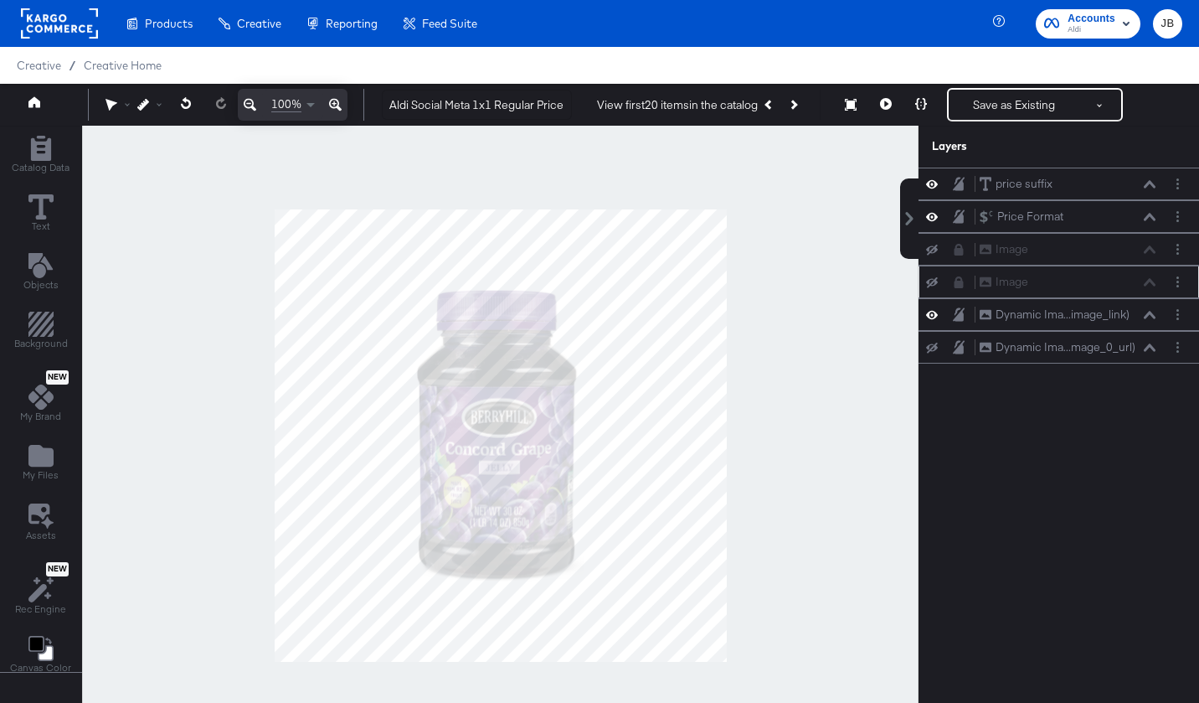
click at [932, 286] on icon at bounding box center [932, 282] width 12 height 11
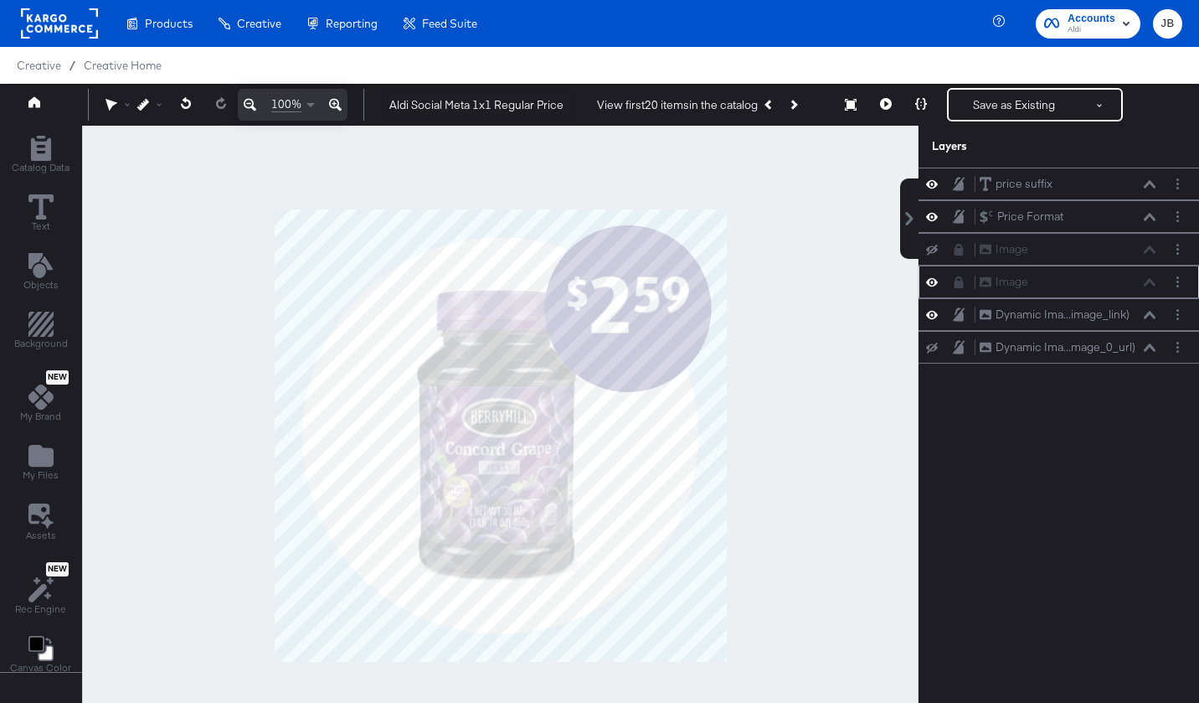
click at [931, 274] on button at bounding box center [931, 282] width 13 height 16
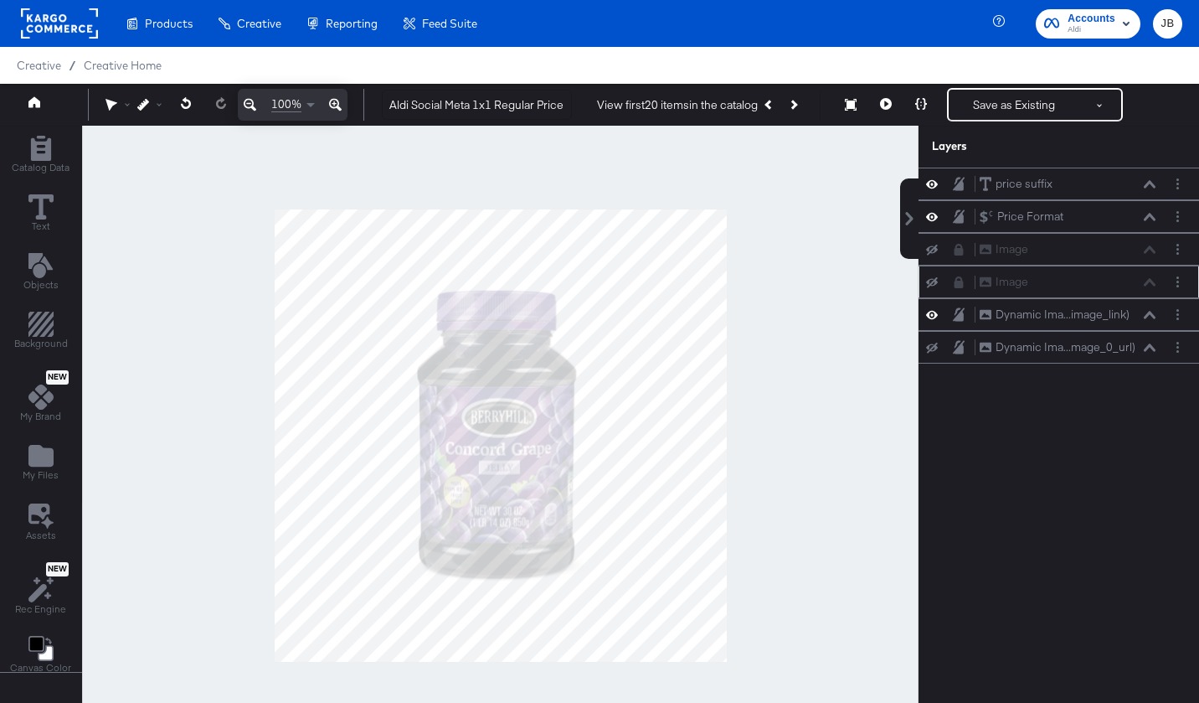
click at [931, 274] on div "Image Image" at bounding box center [1058, 282] width 267 height 18
click at [935, 284] on icon at bounding box center [932, 282] width 12 height 11
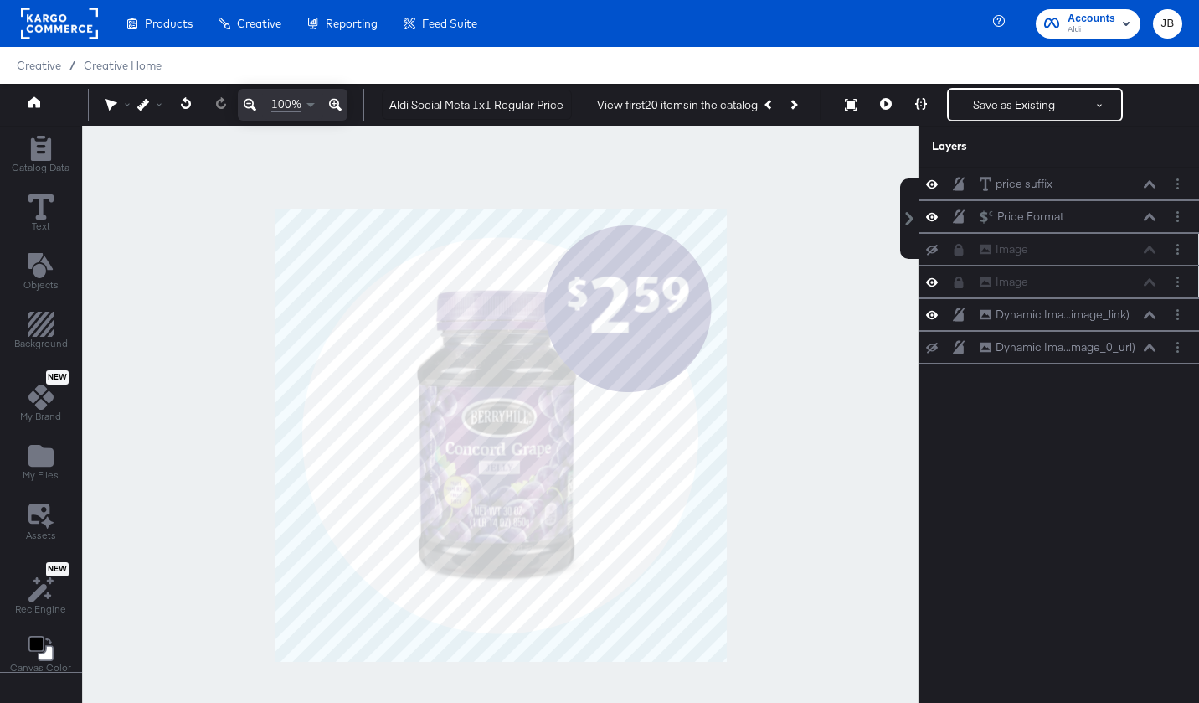
click at [935, 249] on icon at bounding box center [932, 249] width 12 height 11
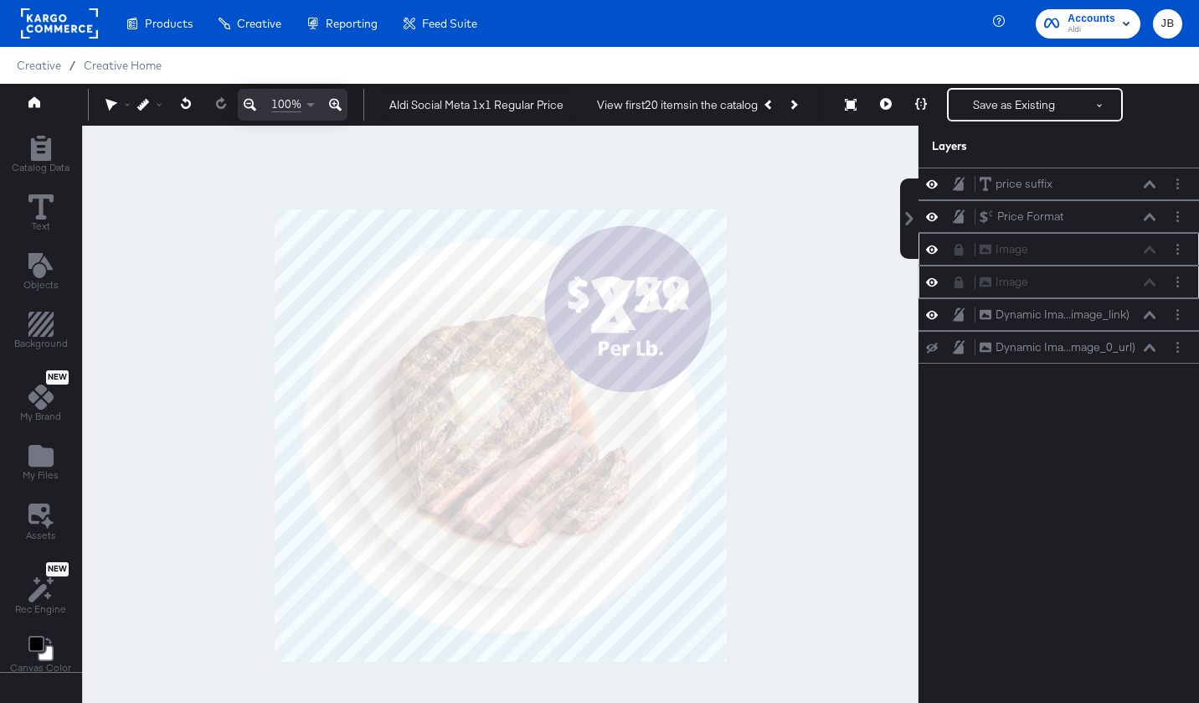
click at [935, 249] on icon at bounding box center [932, 249] width 12 height 14
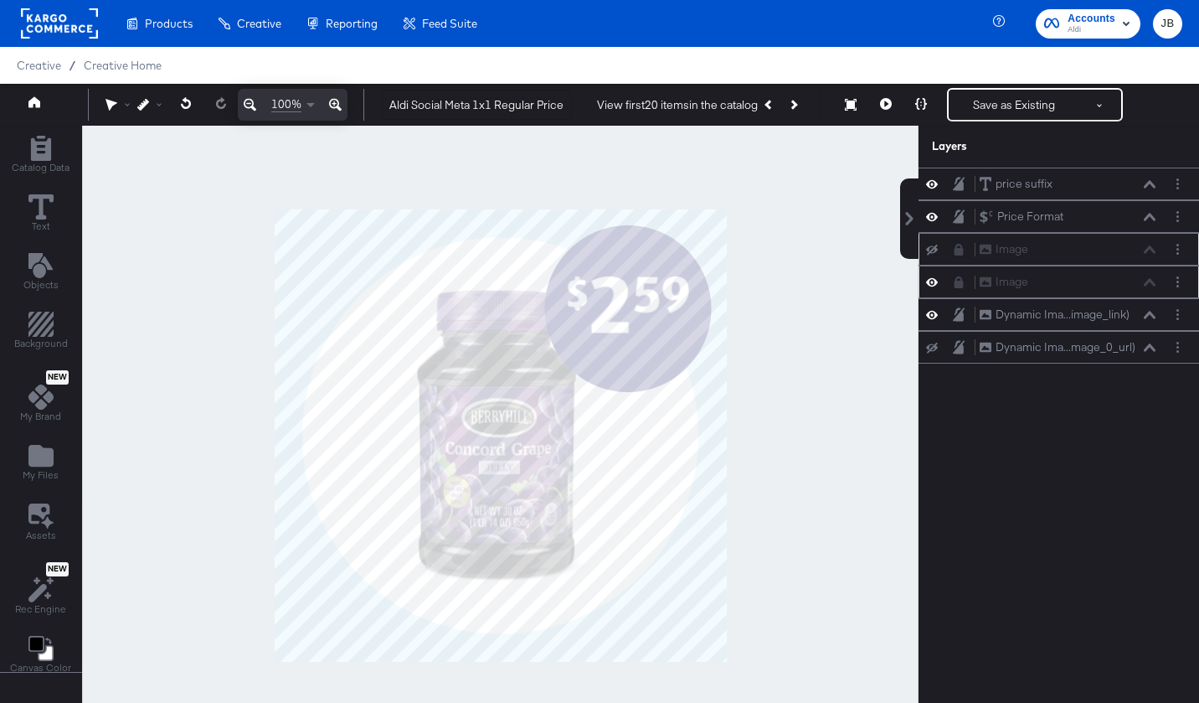
click at [935, 249] on icon at bounding box center [932, 249] width 12 height 11
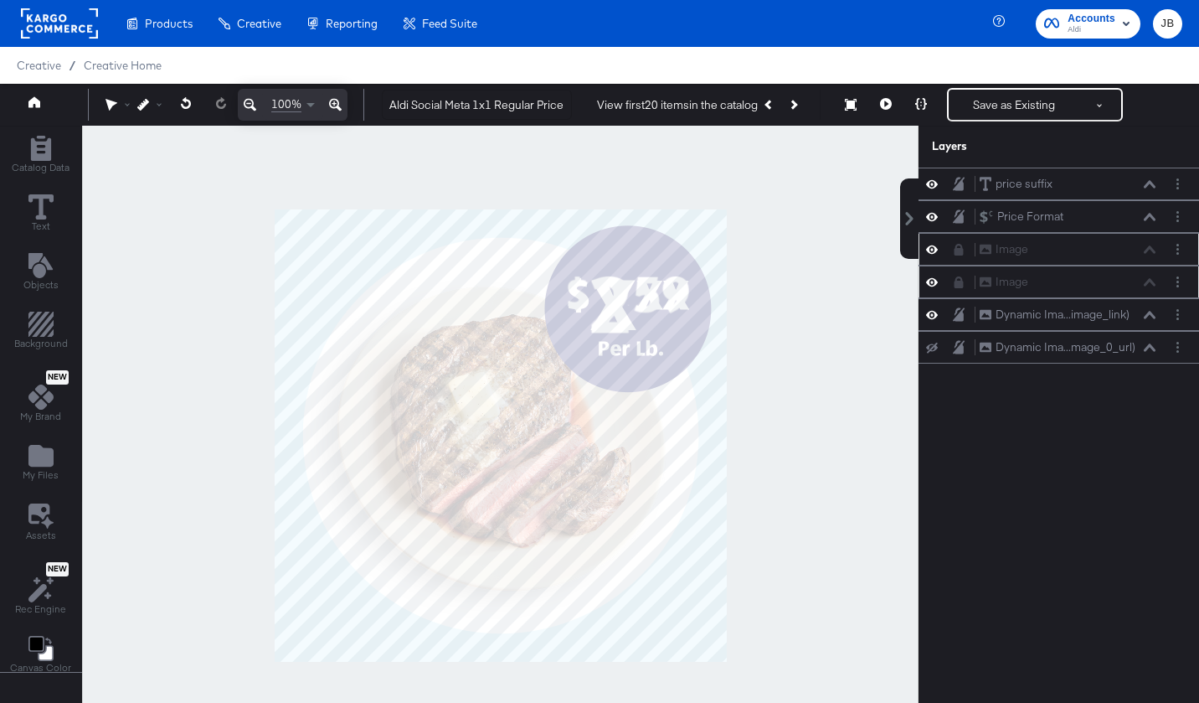
click at [935, 249] on icon at bounding box center [932, 249] width 12 height 14
